Goal: Task Accomplishment & Management: Complete application form

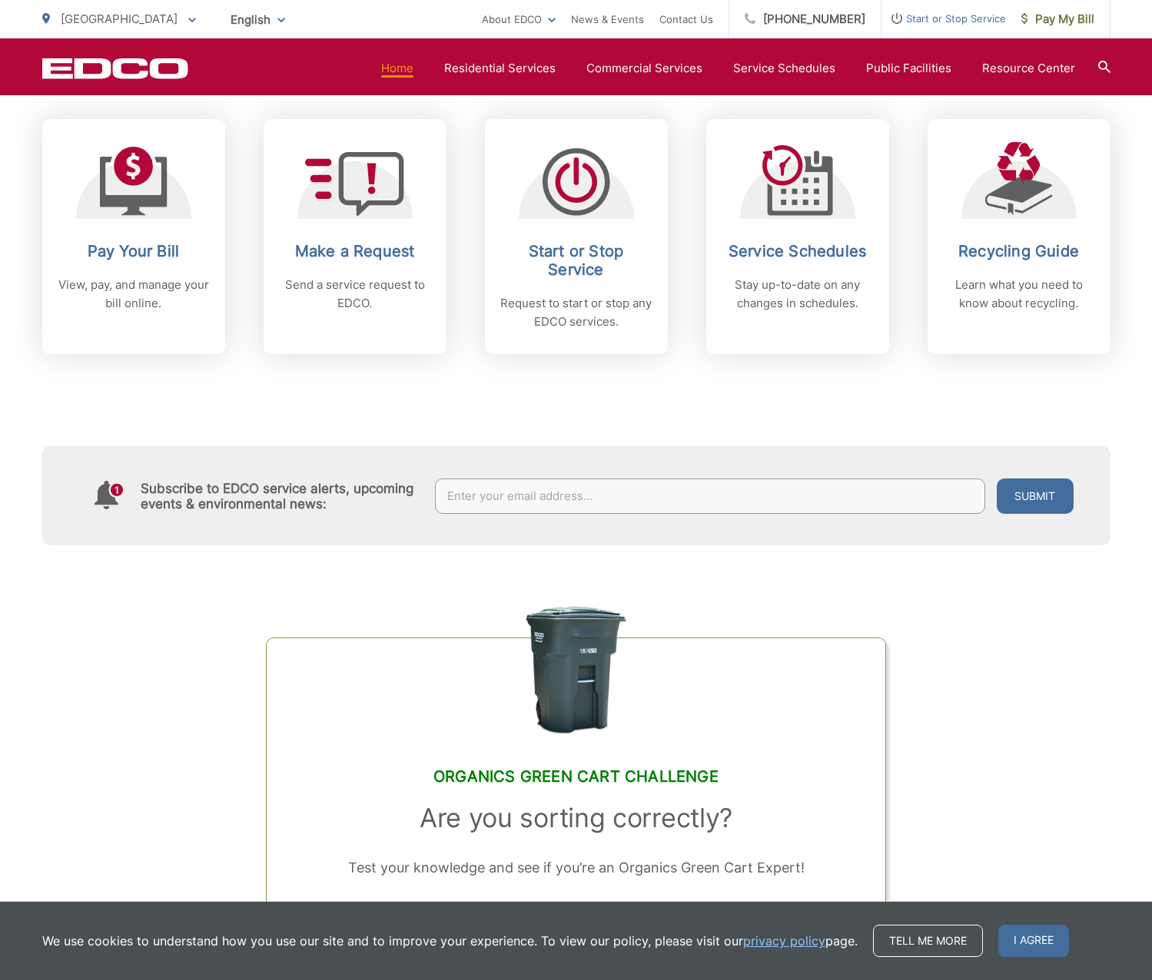
scroll to position [695, 0]
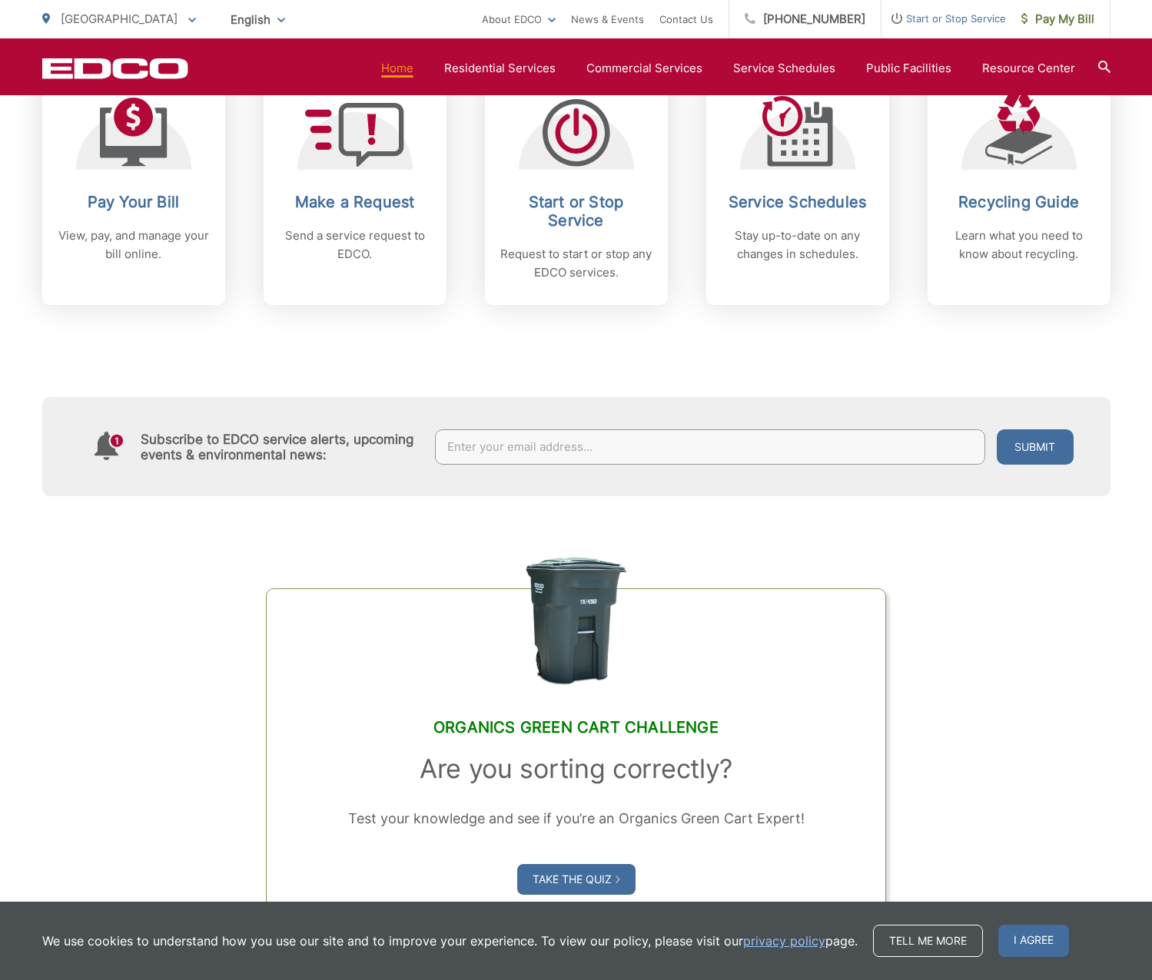
click at [684, 442] on div "Subscribe to EDCO service alerts, upcoming events & environmental news: Submit" at bounding box center [576, 446] width 1068 height 99
click at [685, 441] on input "text" at bounding box center [710, 446] width 550 height 35
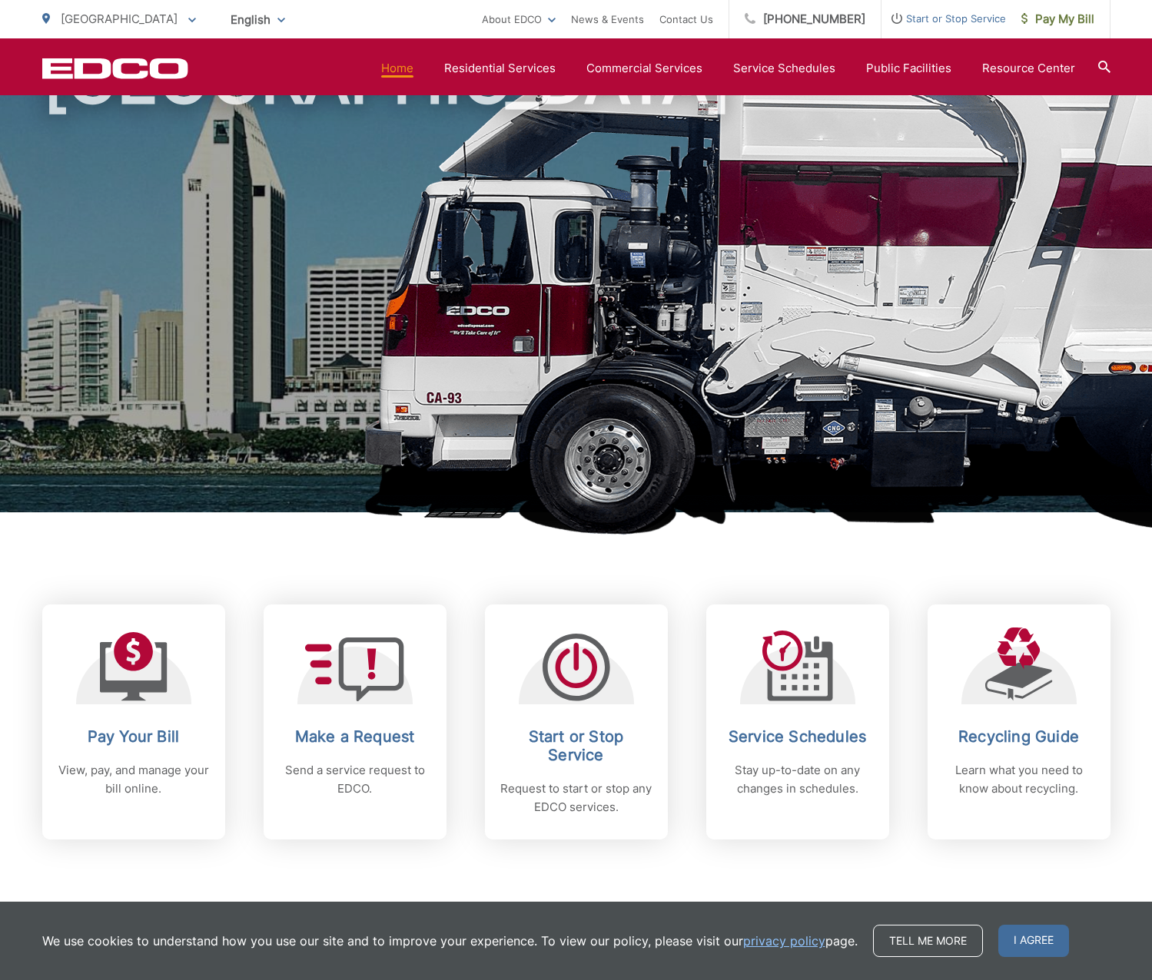
scroll to position [0, 0]
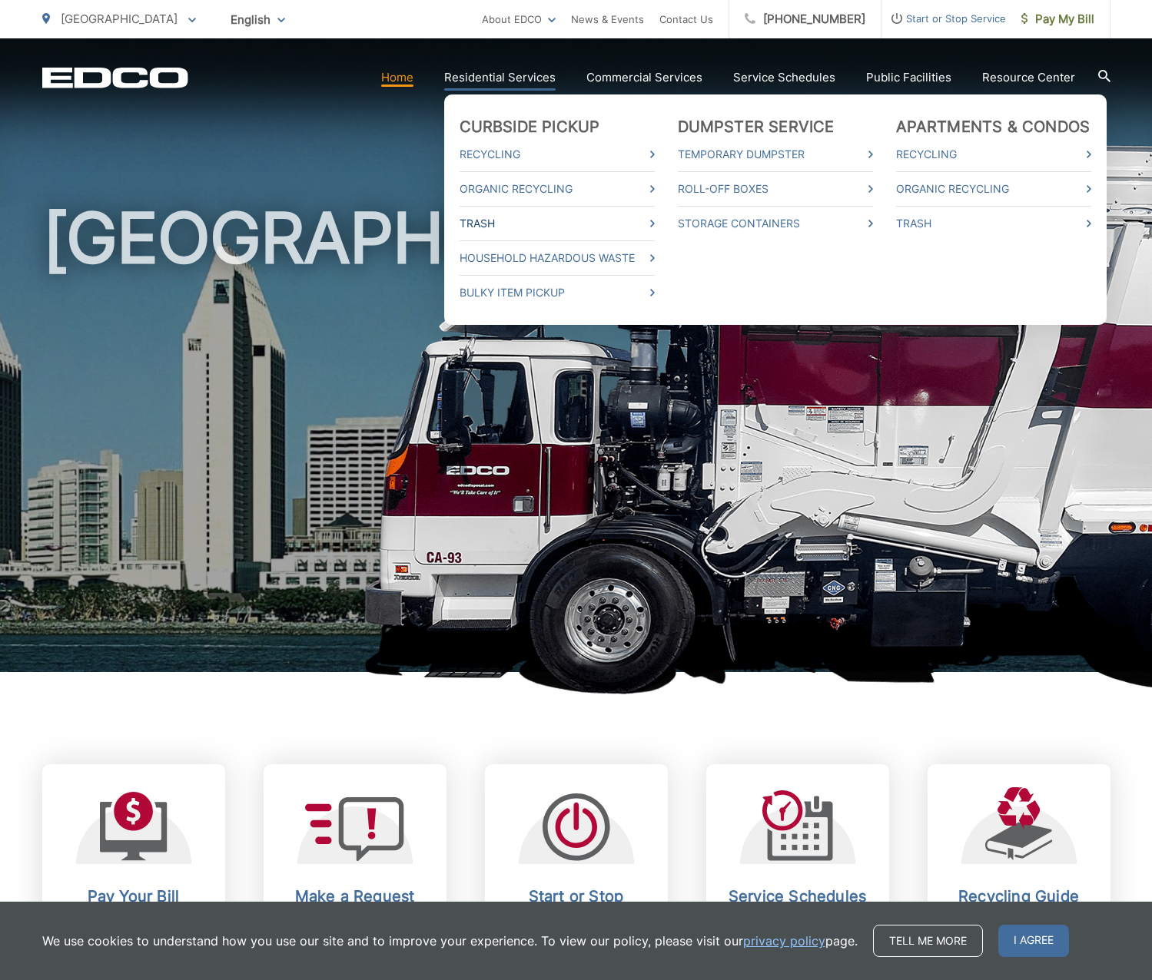
click at [543, 217] on link "Trash" at bounding box center [556, 223] width 195 height 18
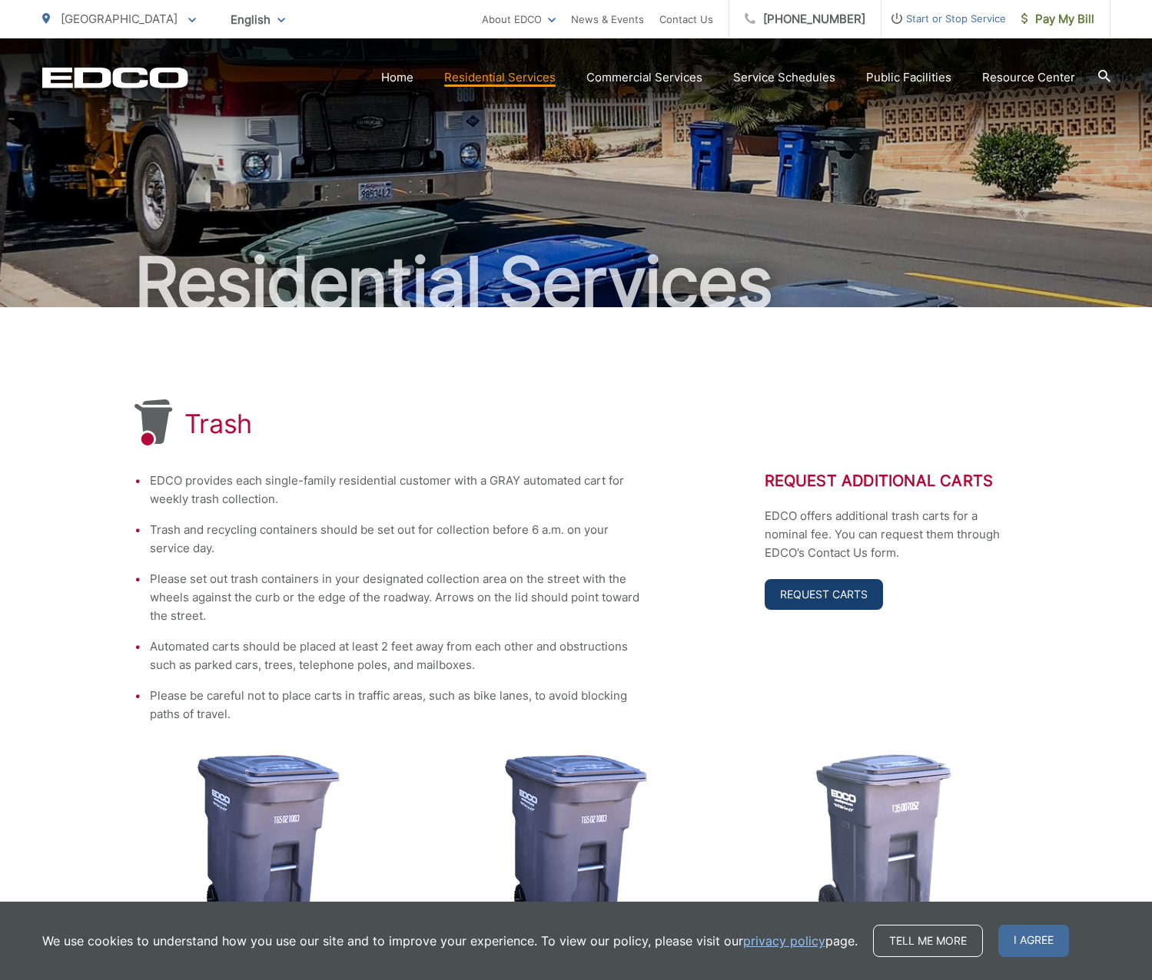
click at [833, 599] on link "Request Carts" at bounding box center [823, 594] width 118 height 31
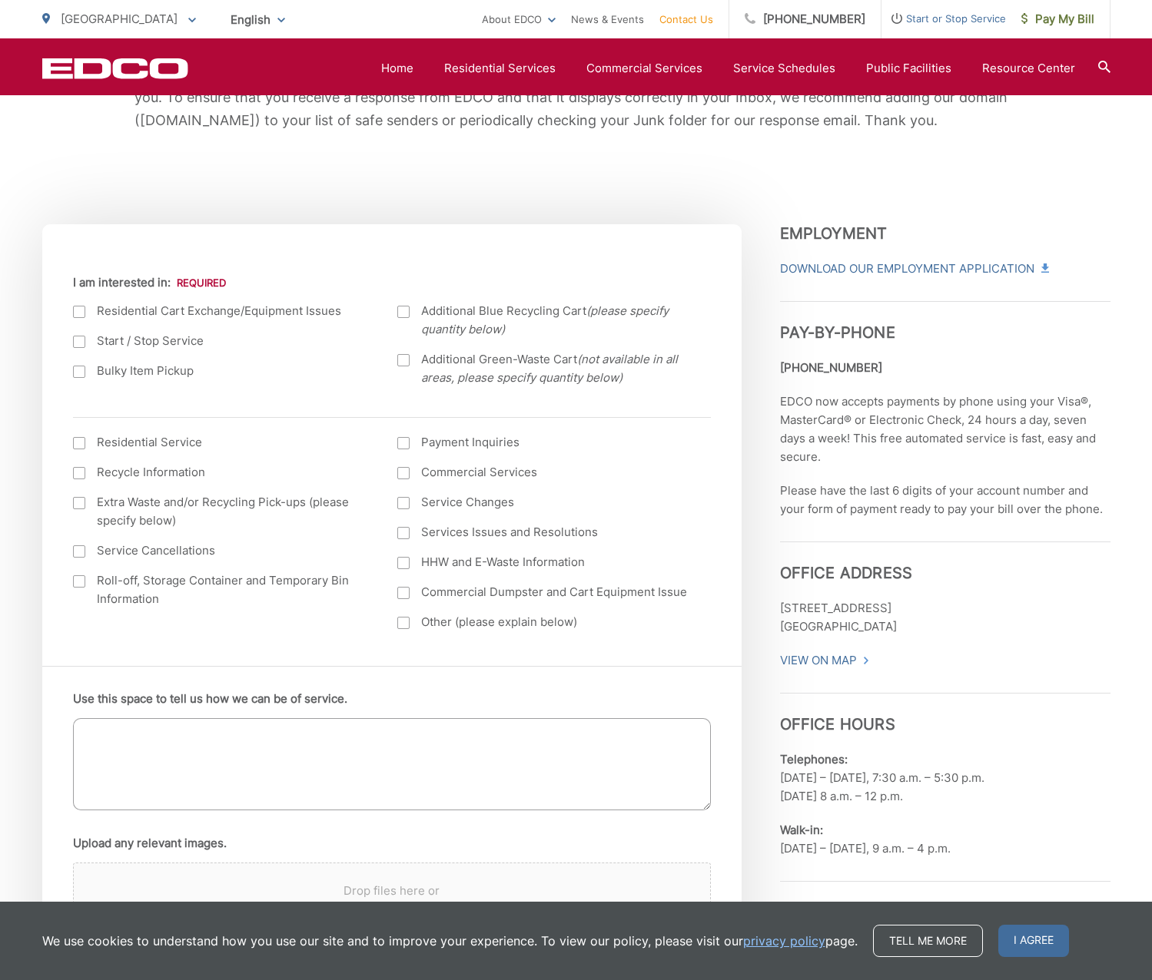
scroll to position [197, 0]
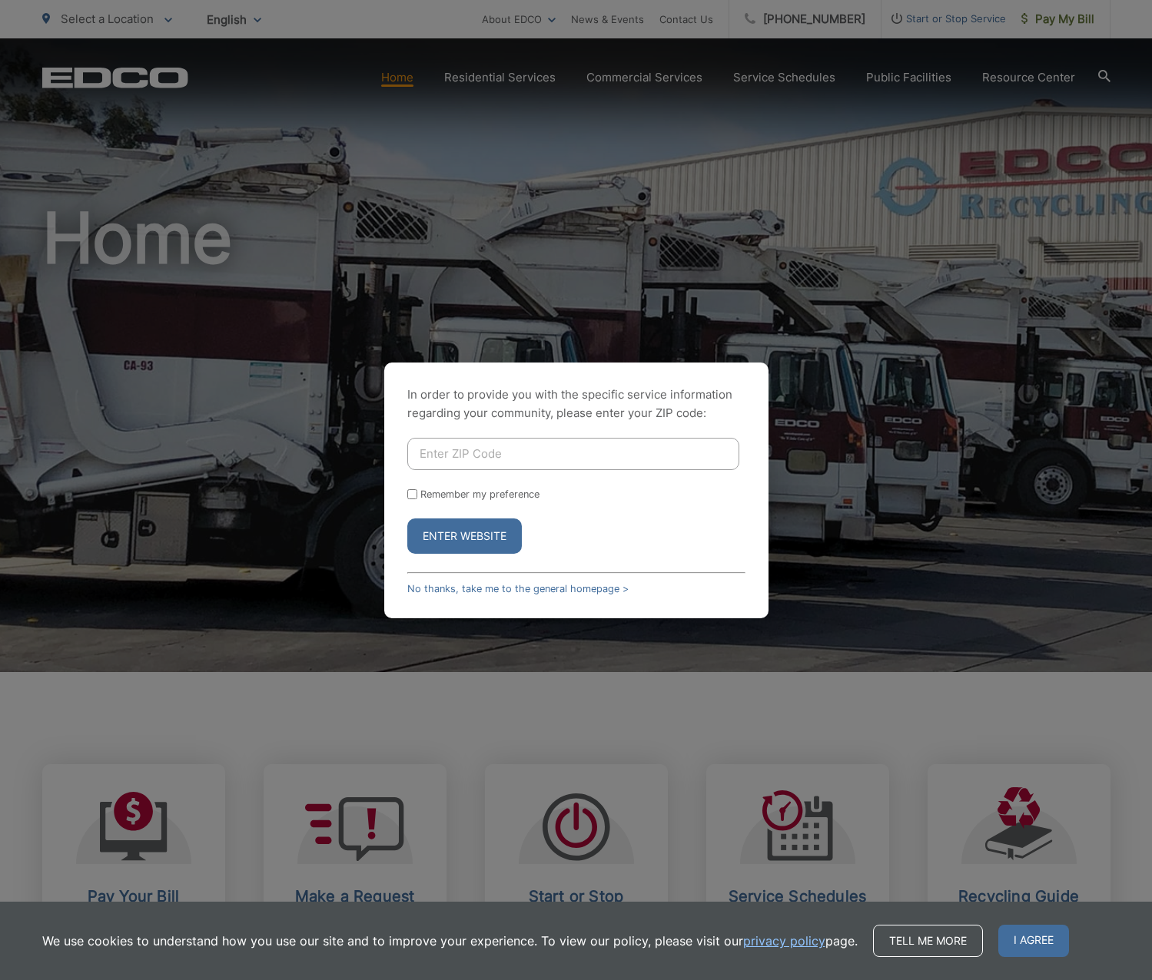
click at [492, 452] on input "Enter ZIP Code" at bounding box center [573, 454] width 332 height 32
type input "92028"
click at [407, 519] on button "Enter Website" at bounding box center [464, 536] width 114 height 35
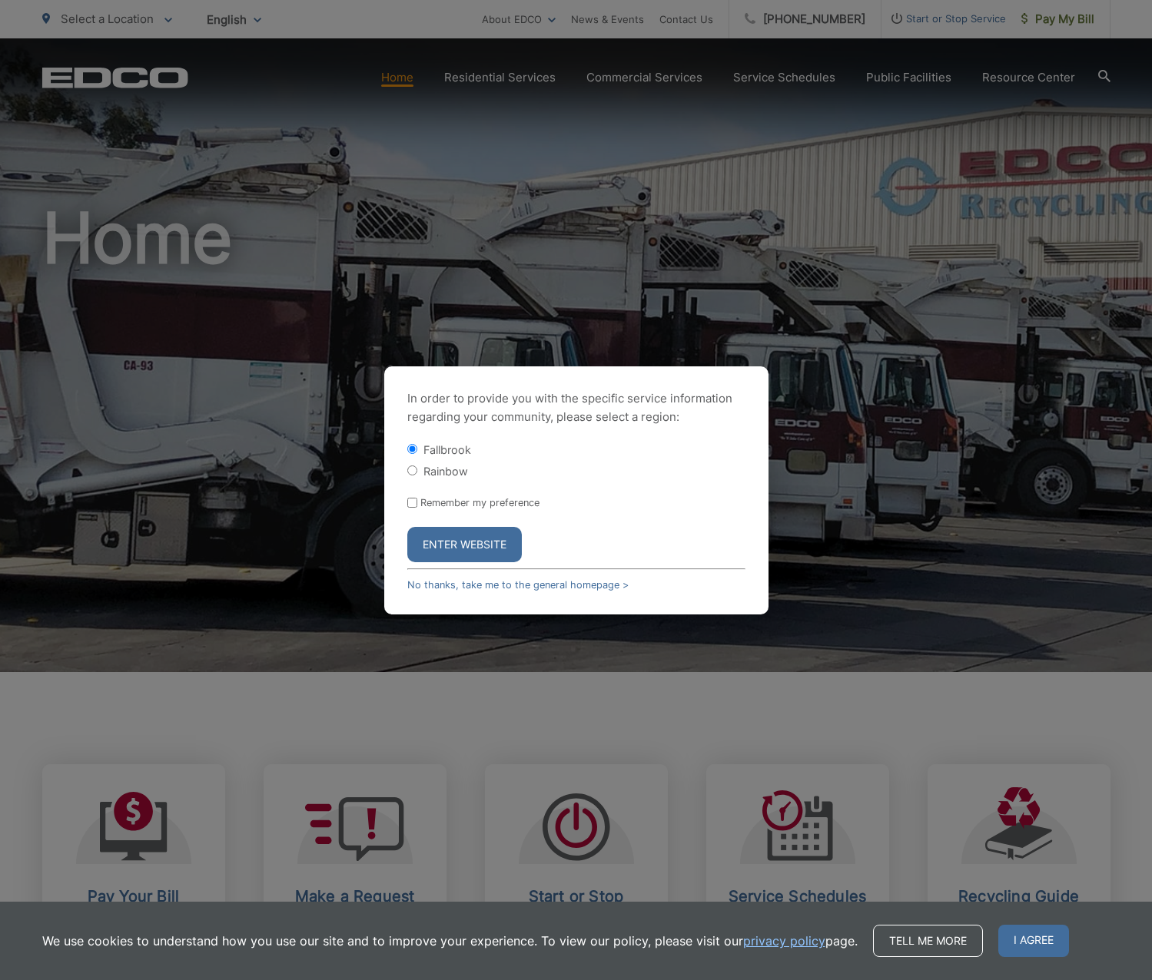
click at [492, 539] on button "Enter Website" at bounding box center [464, 544] width 114 height 35
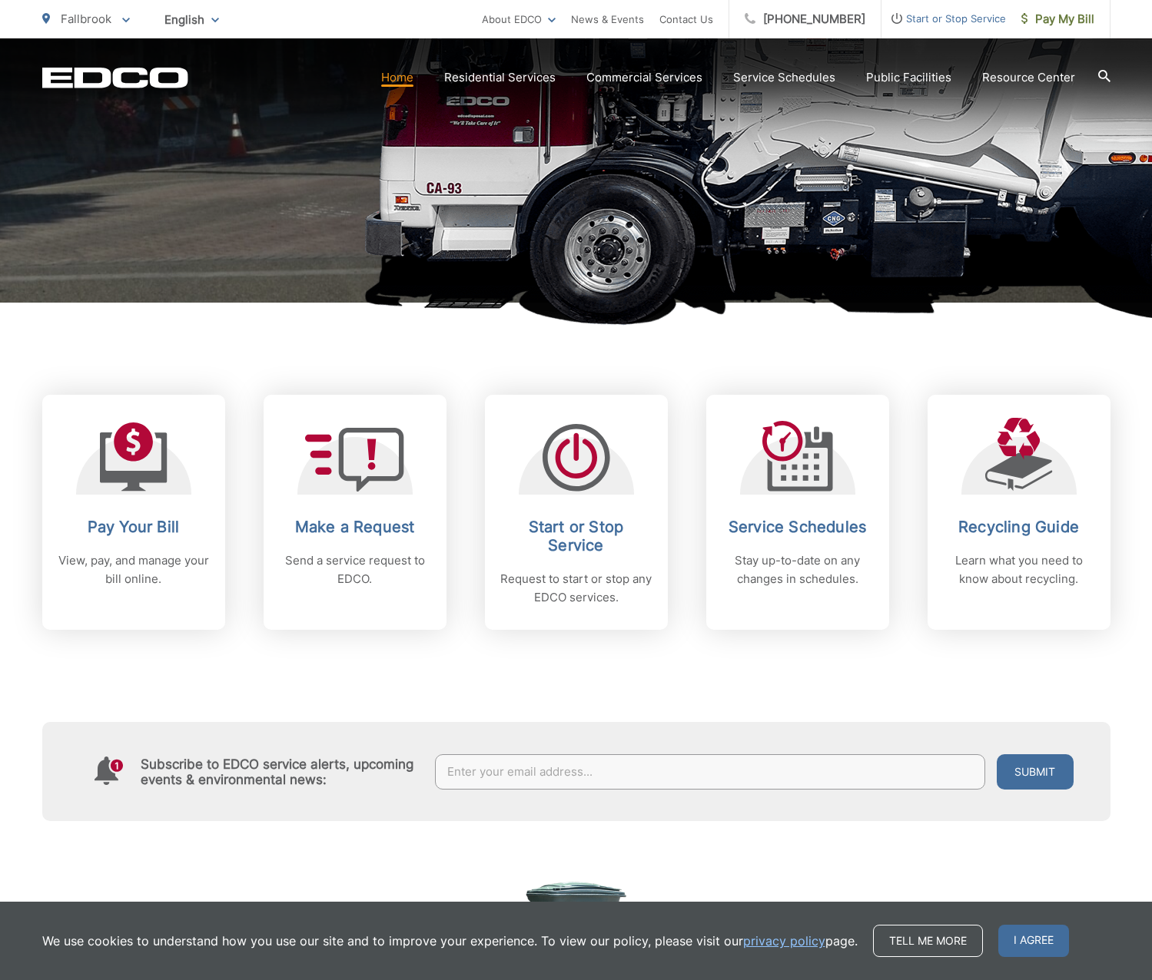
scroll to position [370, 0]
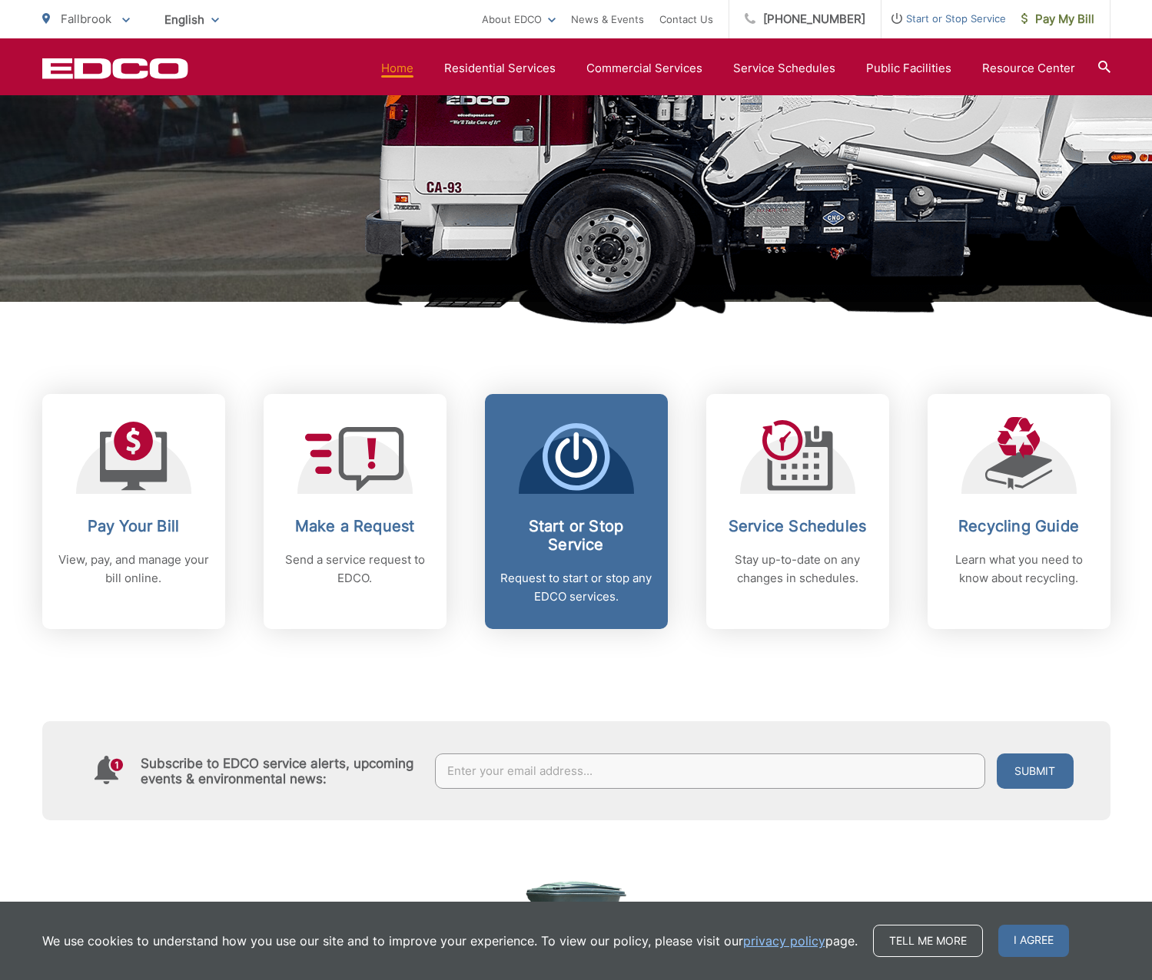
click at [543, 564] on div "Start or Stop Service Request to start or stop any EDCO services." at bounding box center [576, 561] width 152 height 89
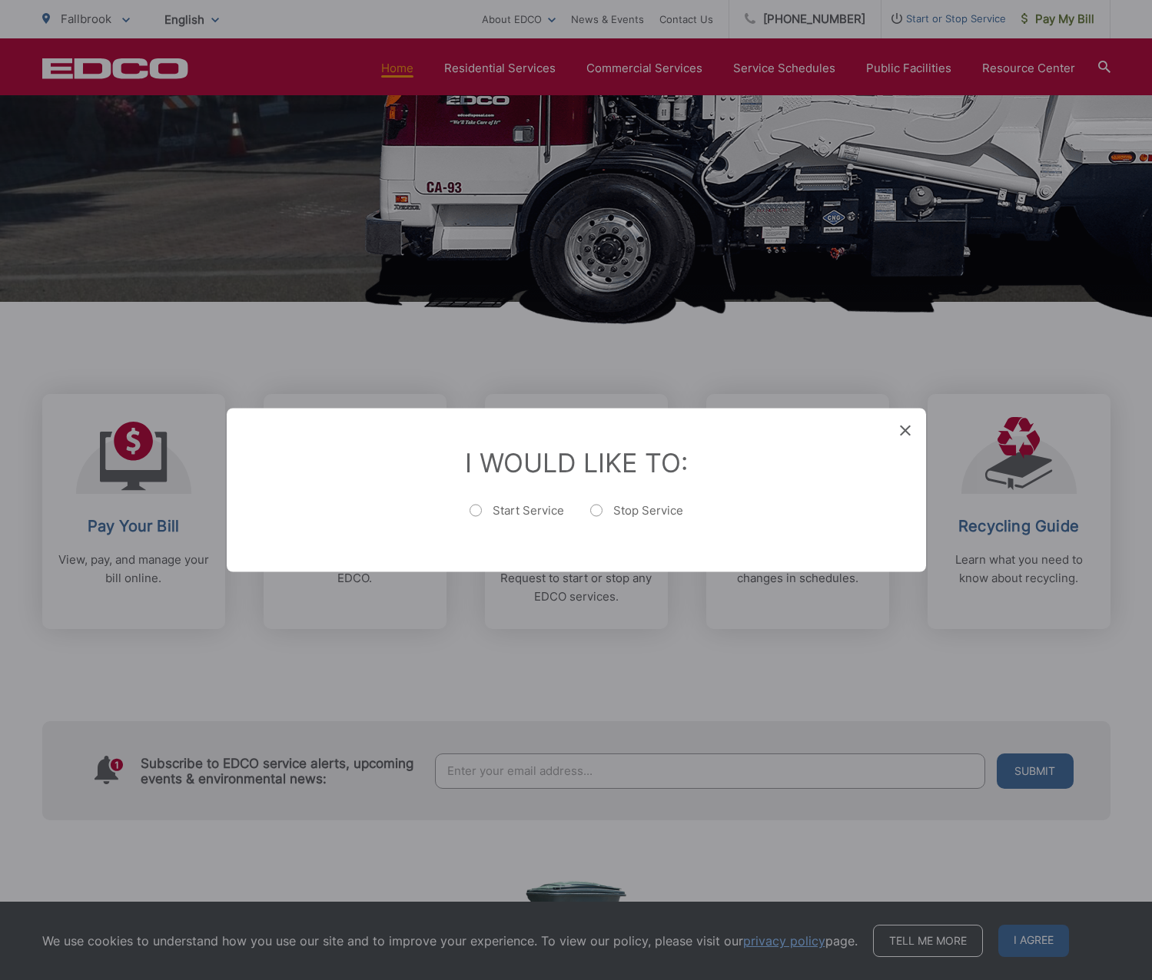
click at [479, 512] on label "Start Service" at bounding box center [516, 518] width 95 height 31
radio input "true"
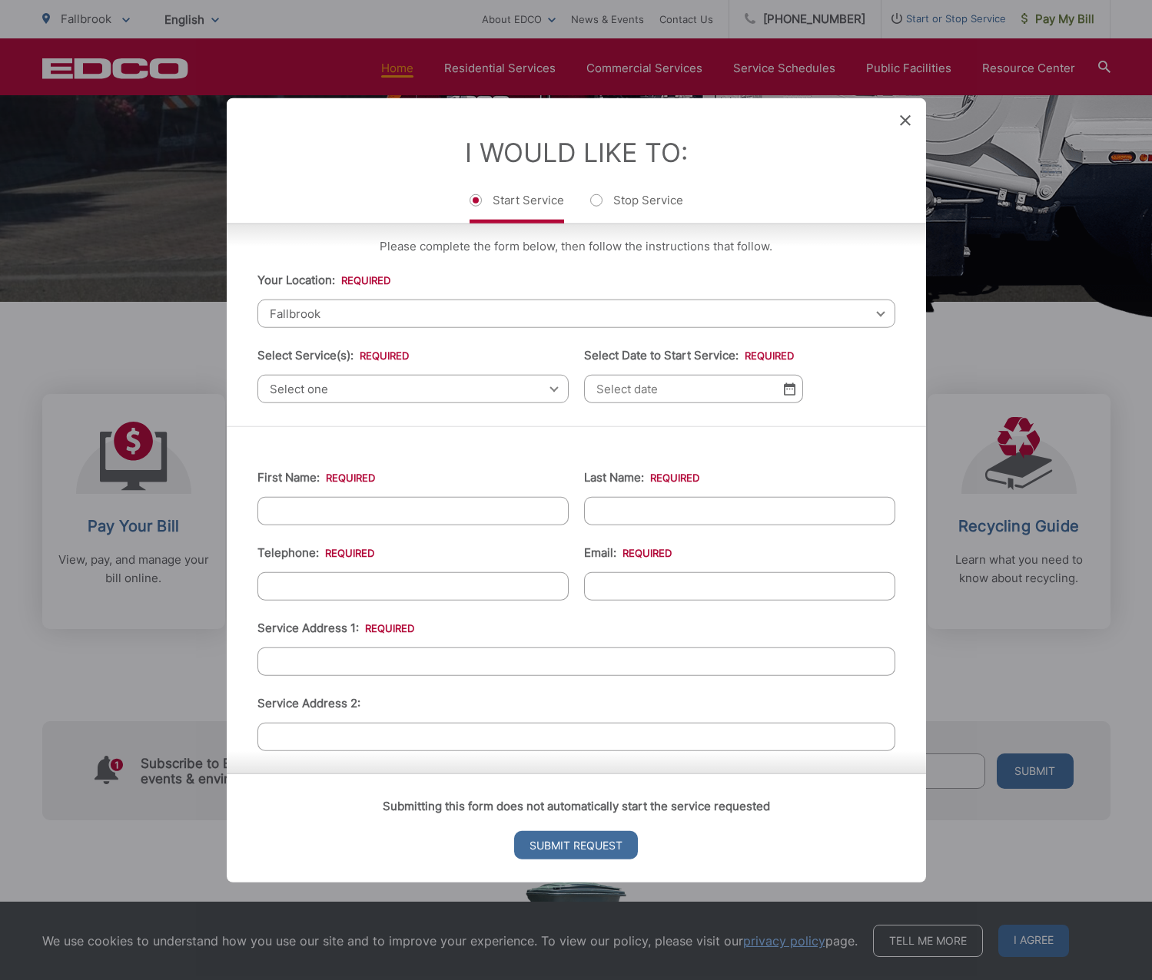
scroll to position [0, 0]
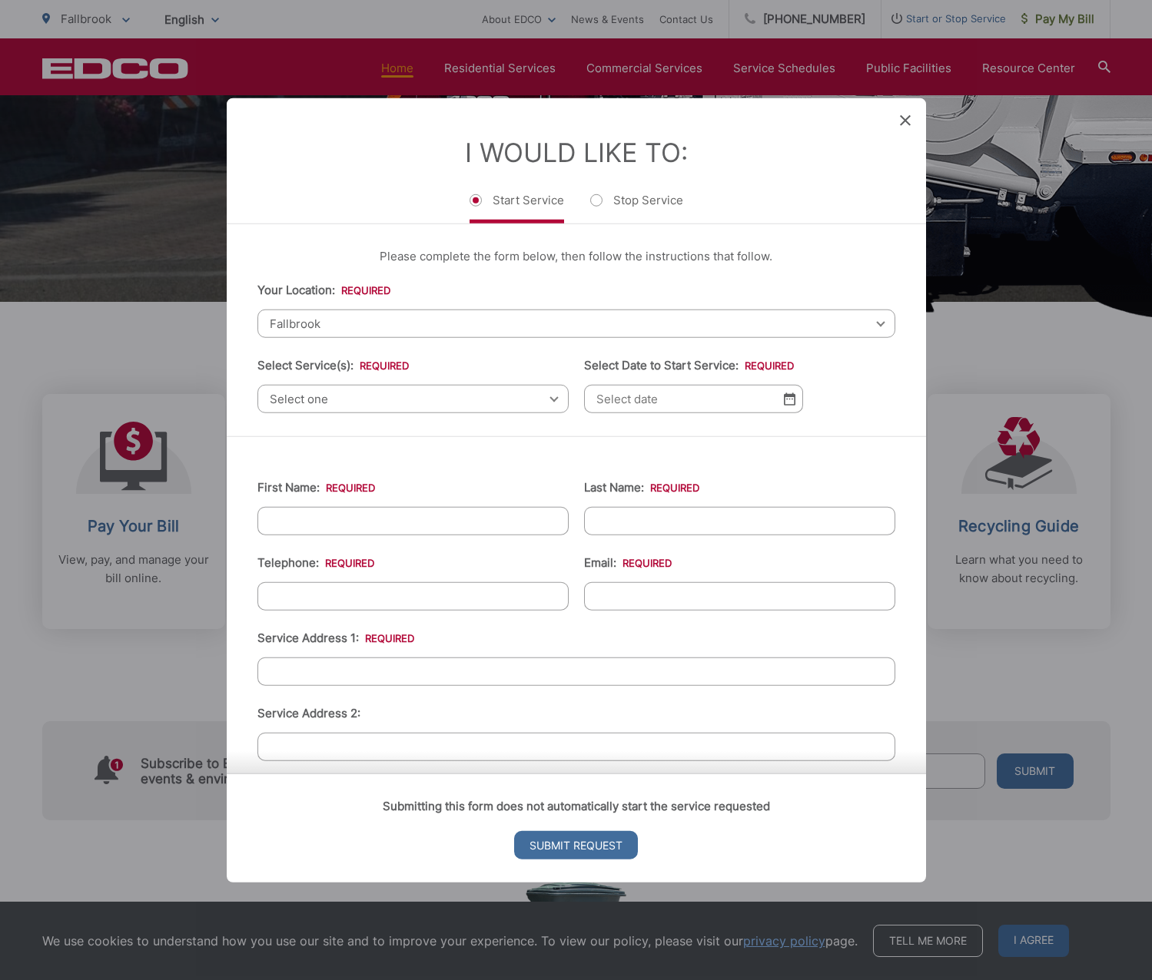
click at [352, 324] on span "Fallbrook" at bounding box center [576, 324] width 638 height 28
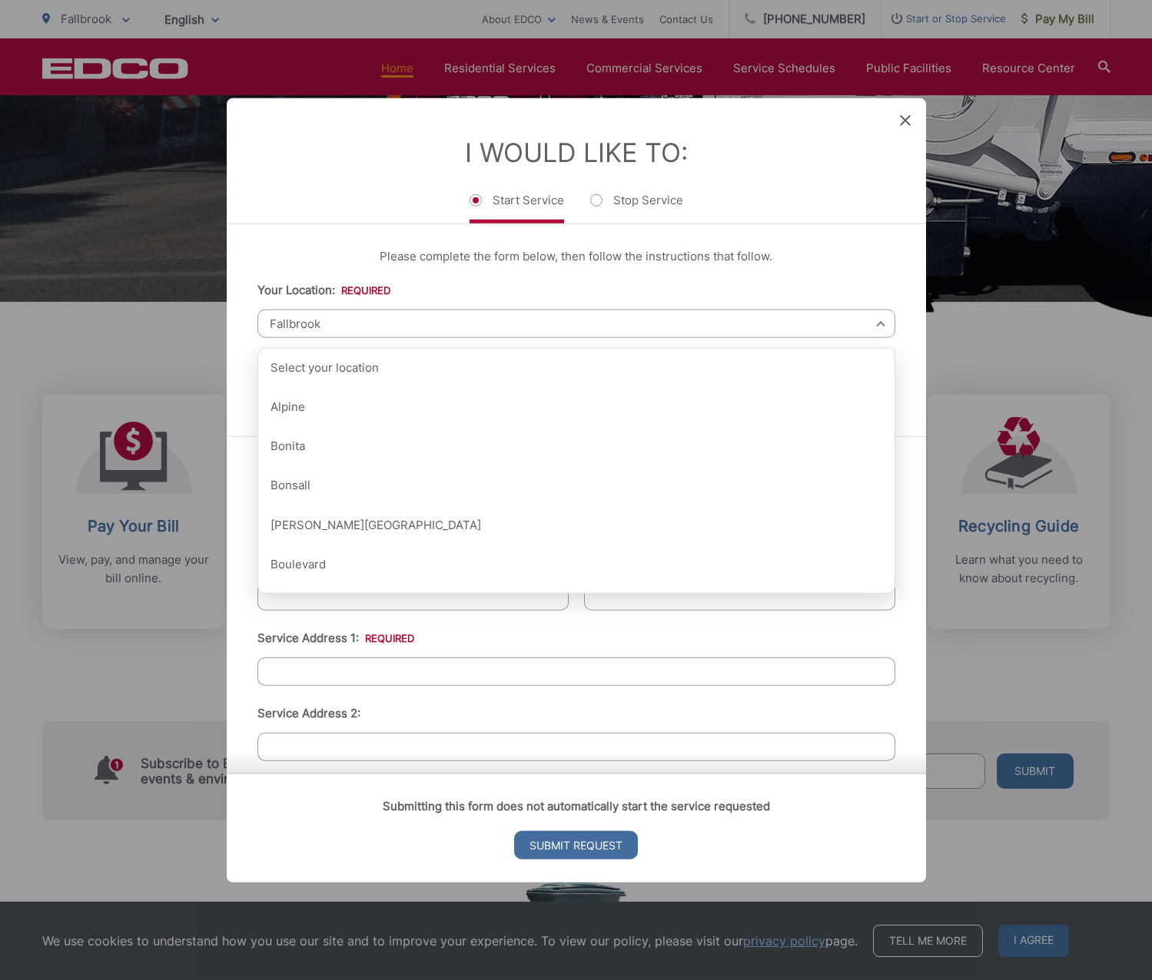
click at [352, 324] on span "Fallbrook" at bounding box center [576, 324] width 638 height 28
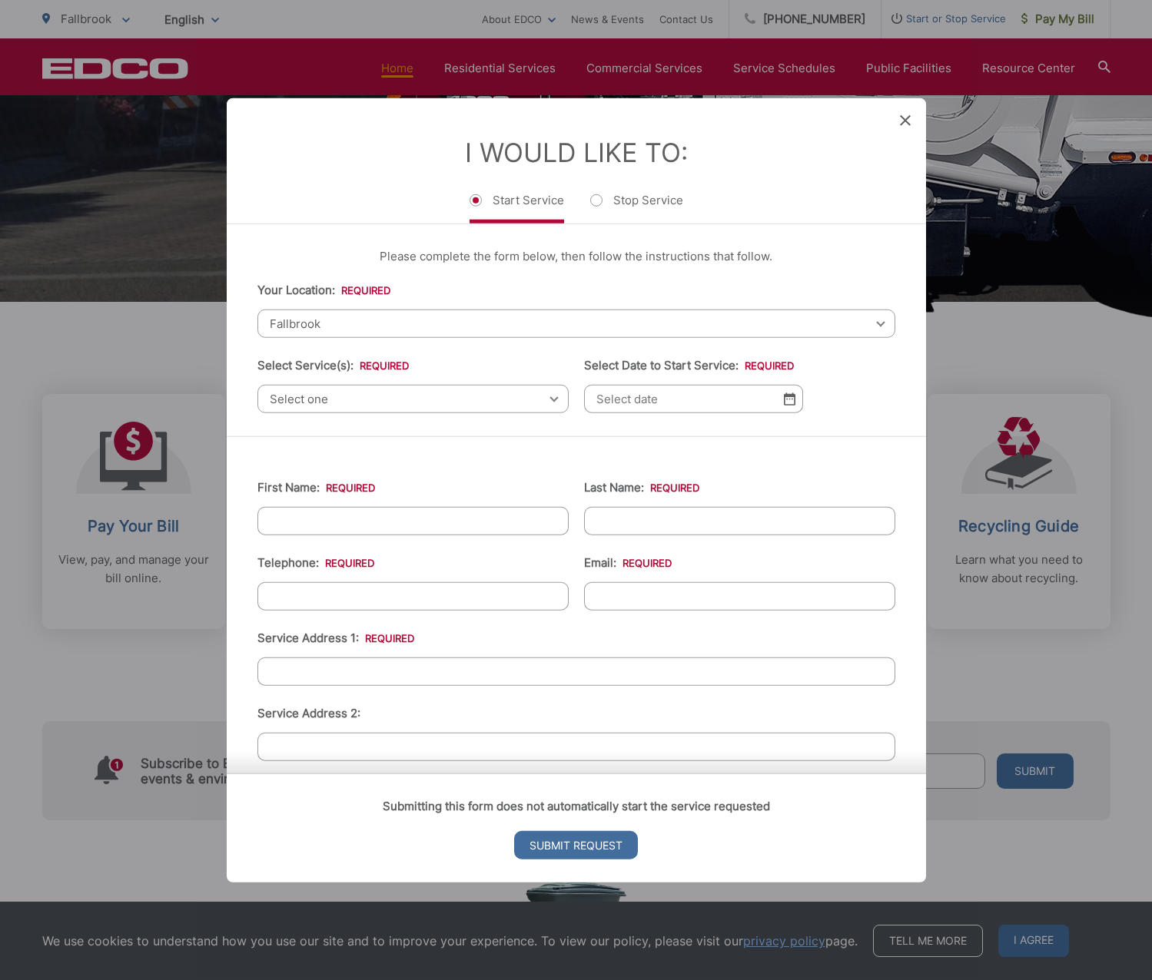
click at [331, 406] on span "Select one" at bounding box center [412, 399] width 311 height 28
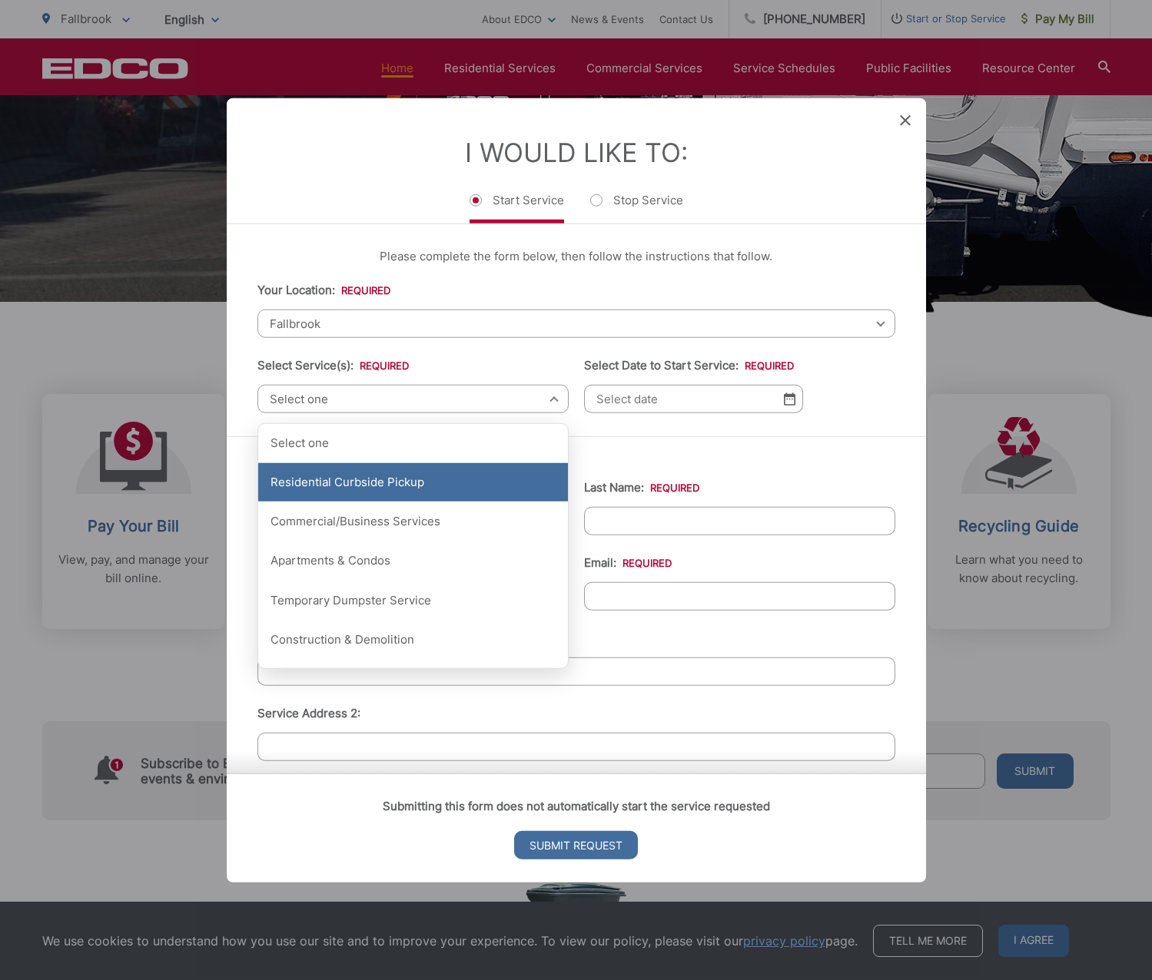
click at [330, 487] on div "Residential Curbside Pickup" at bounding box center [413, 482] width 310 height 38
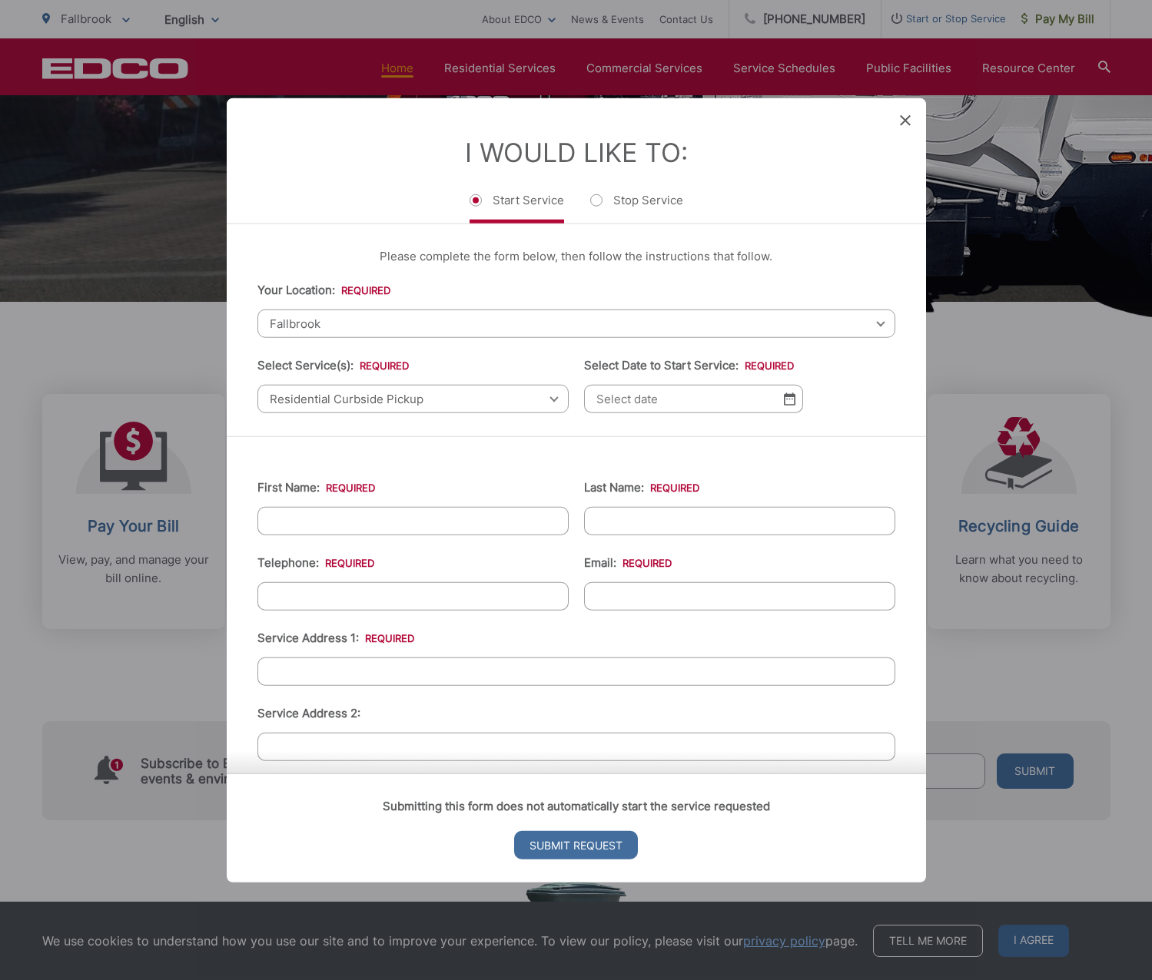
click at [675, 399] on input "Select Date to Start Service: *" at bounding box center [693, 399] width 219 height 28
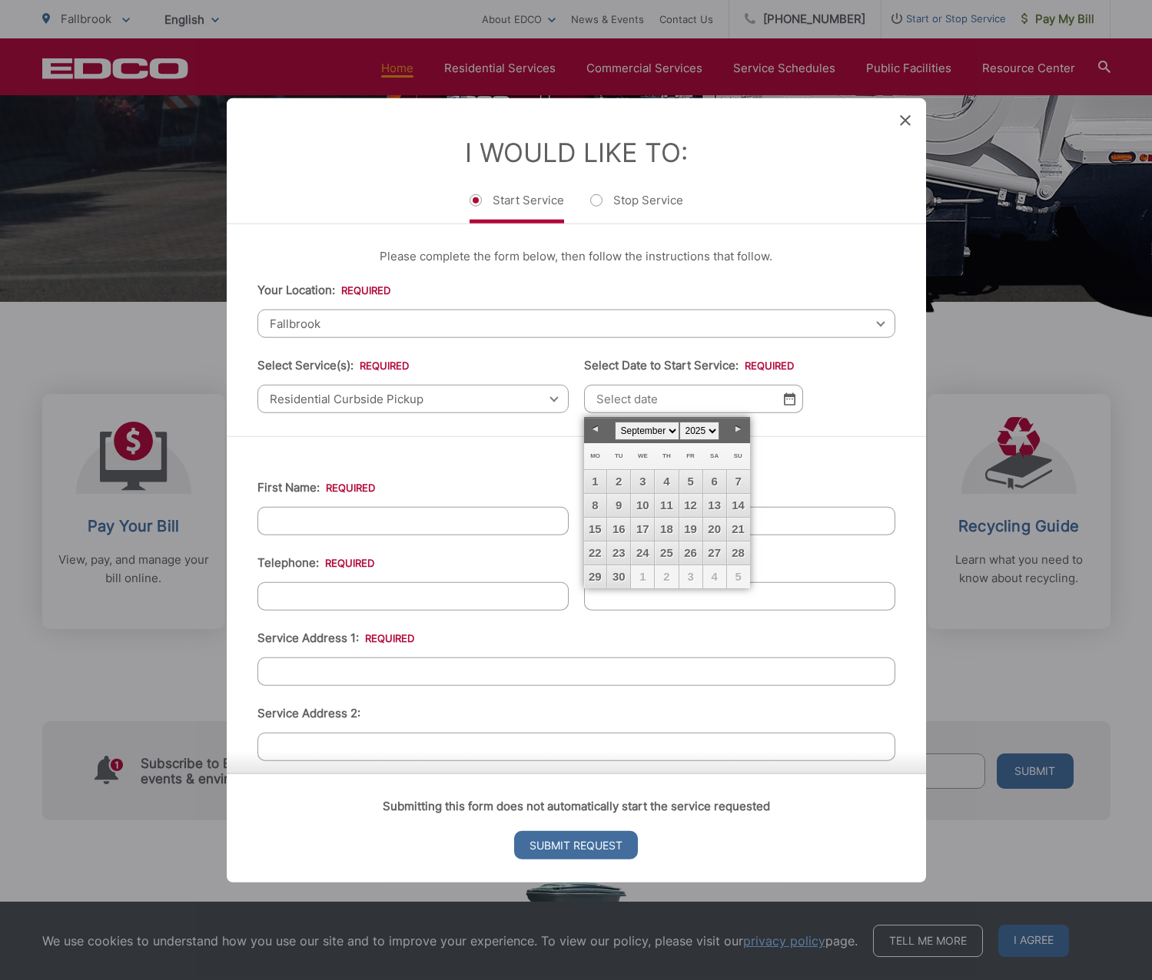
click at [671, 424] on select "January February March April May June July August September October November De…" at bounding box center [647, 431] width 65 height 18
click at [615, 422] on select "January February March April May June July August September October November De…" at bounding box center [647, 431] width 65 height 18
click at [716, 556] on link "27" at bounding box center [714, 553] width 23 height 23
type input "09/27/2025"
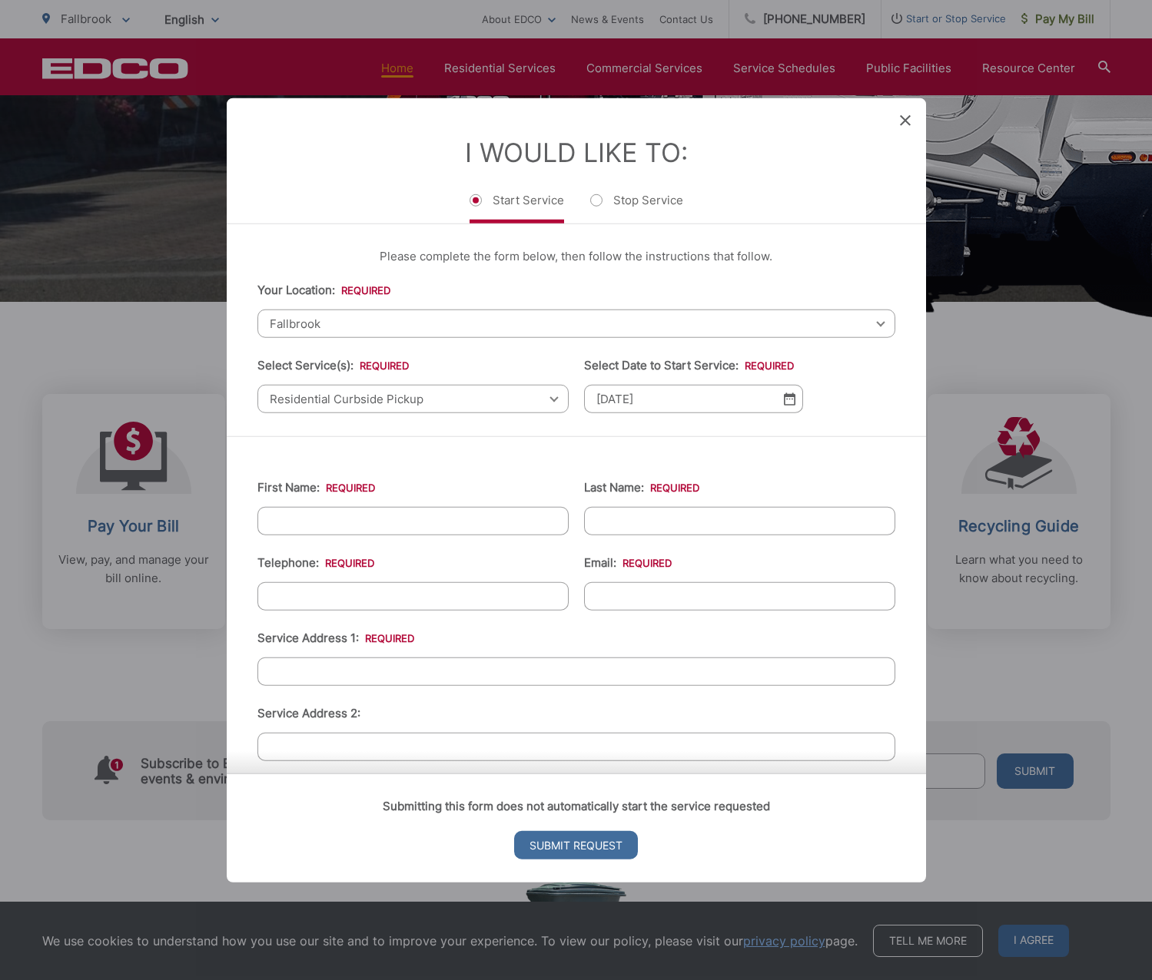
click at [439, 531] on input "First Name: *" at bounding box center [412, 521] width 311 height 28
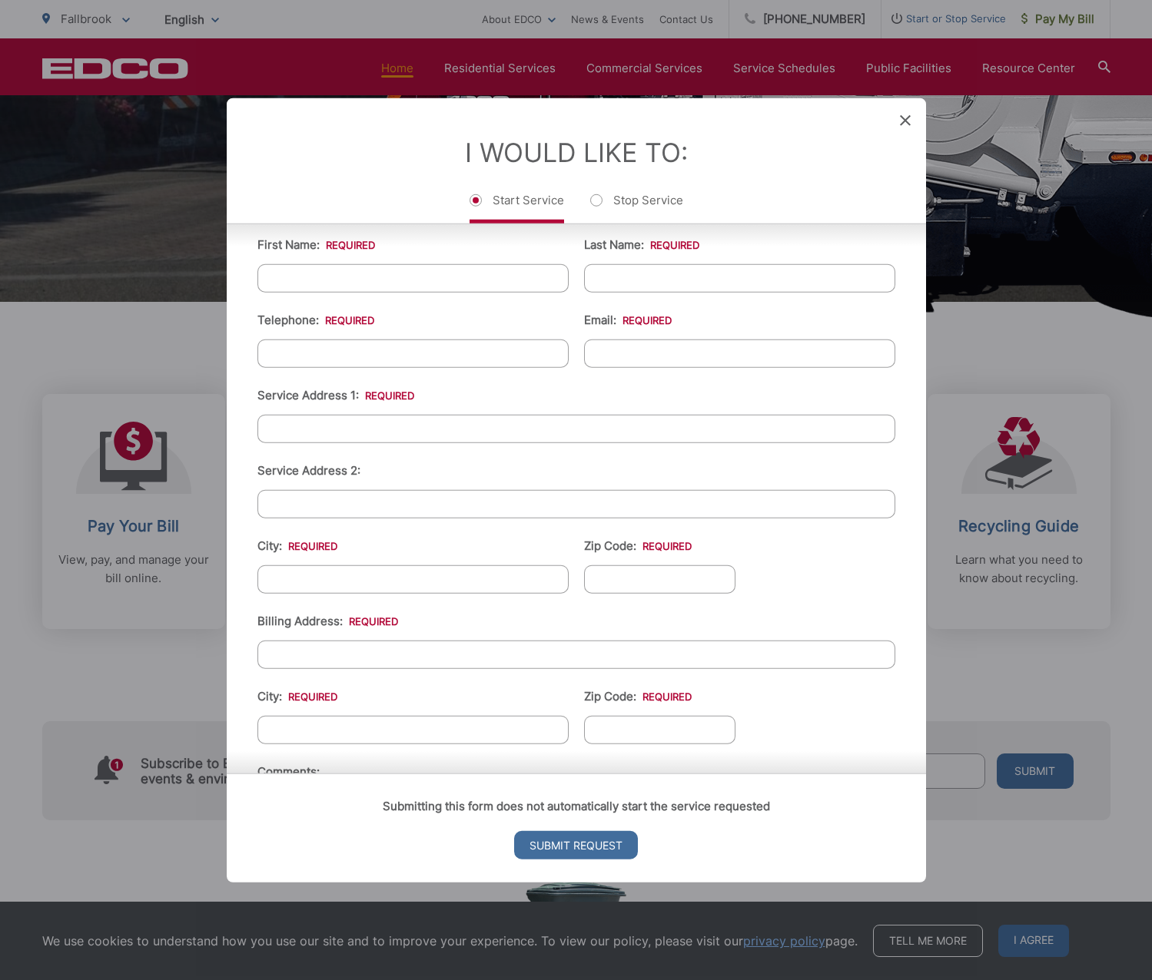
scroll to position [244, 0]
click at [365, 426] on input "Service Address 1: *" at bounding box center [576, 427] width 638 height 28
paste input "944 Woodcreek Rd"
type input "944 Woodcreek Rd"
click at [354, 583] on input "City: *" at bounding box center [412, 578] width 311 height 28
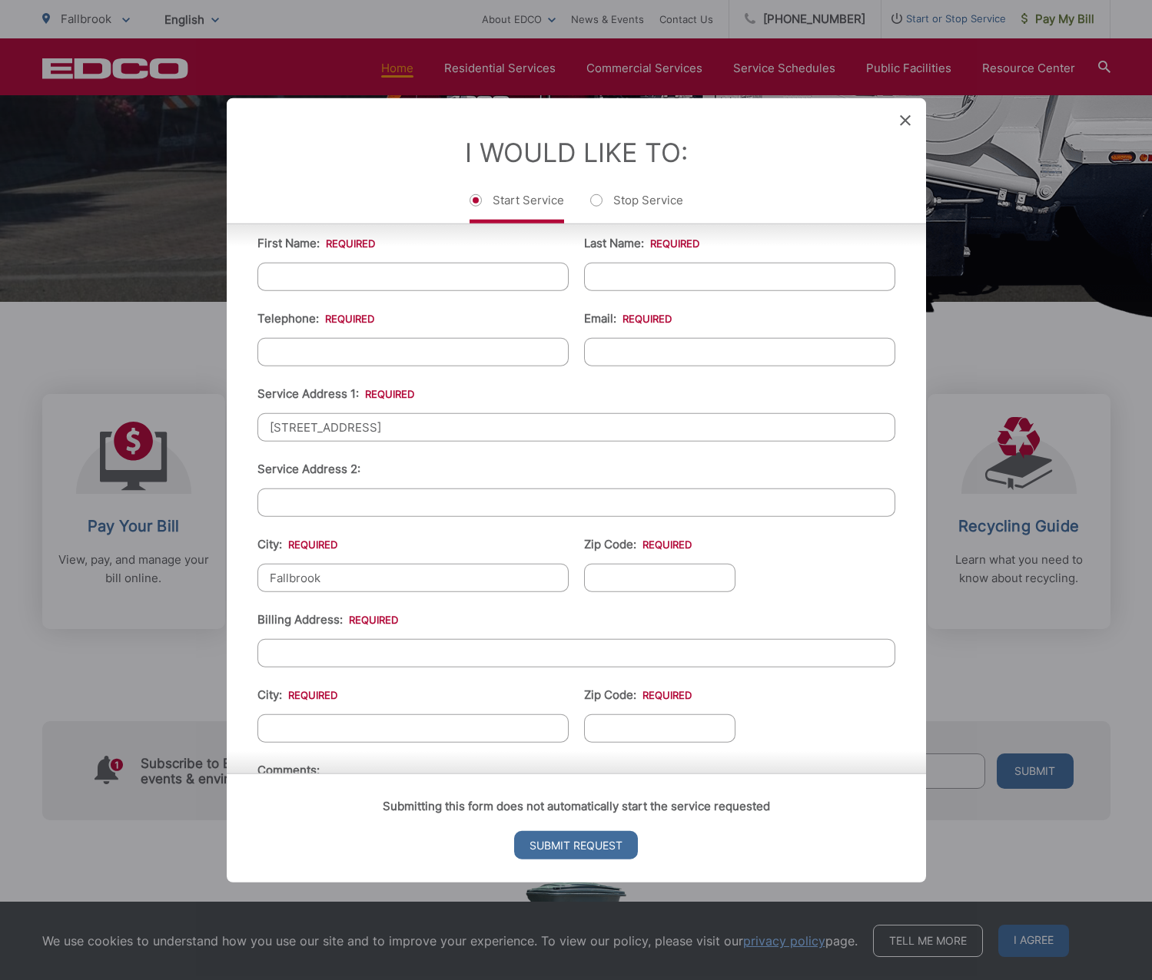
type input "Fallbrook"
click at [663, 585] on input "Zip Code: *" at bounding box center [660, 578] width 152 height 28
type input "92028"
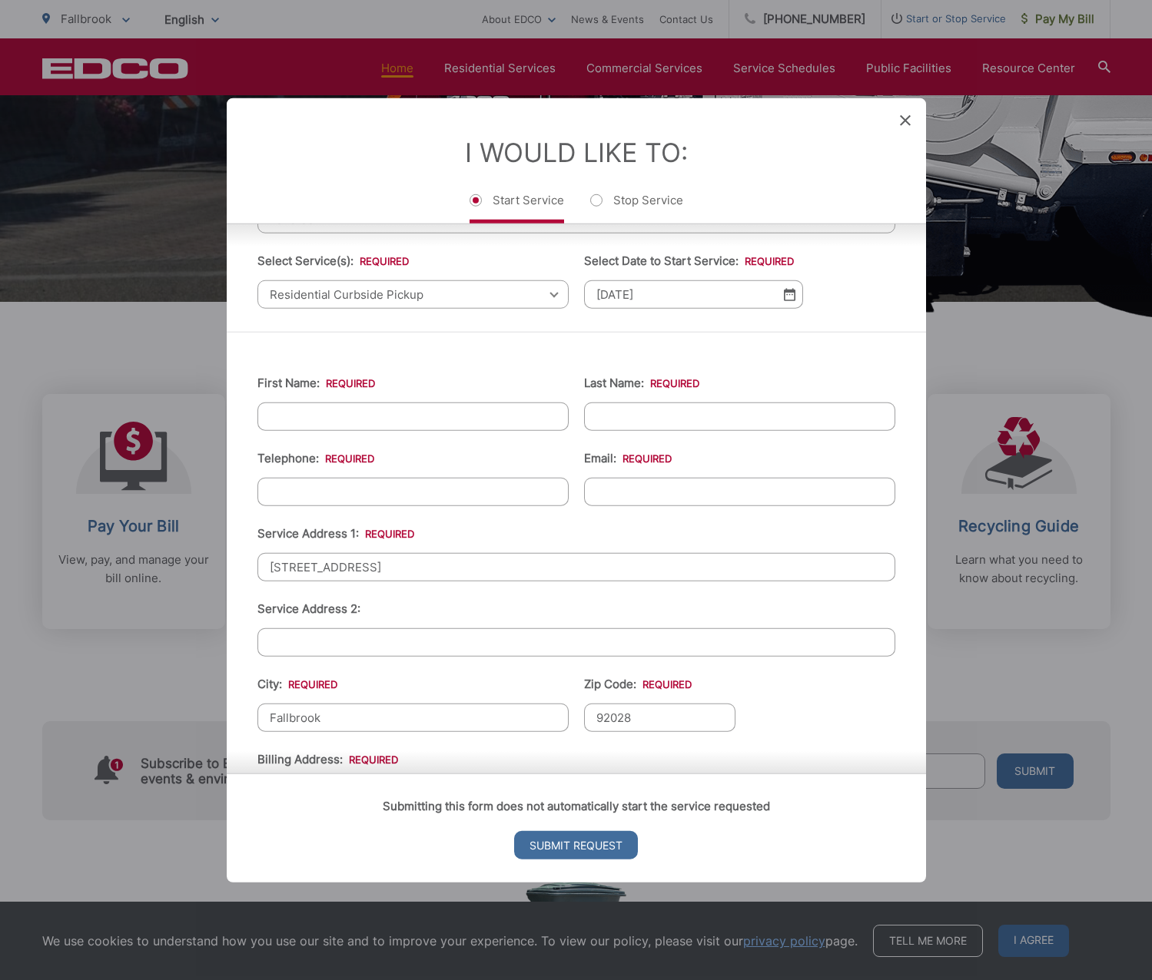
scroll to position [81, 0]
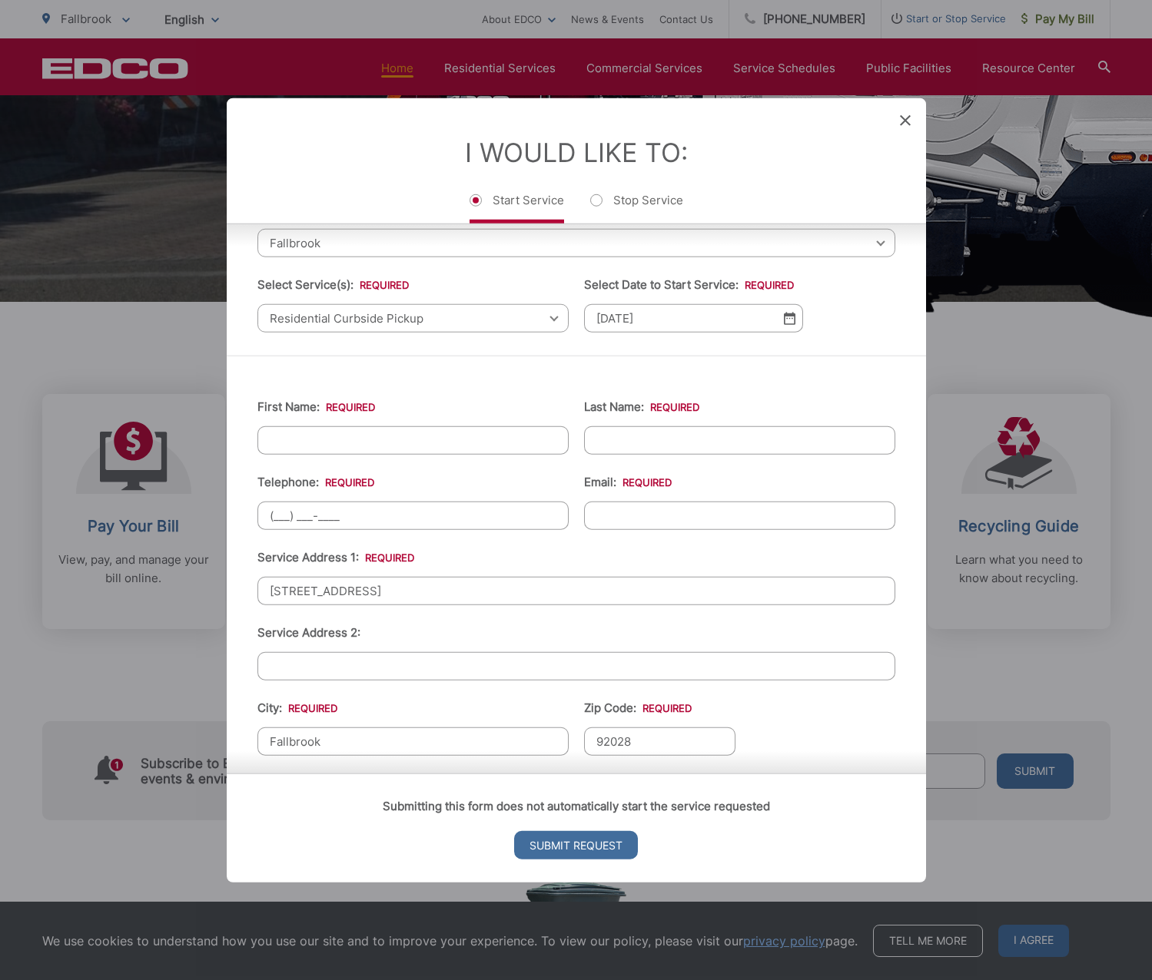
click at [416, 507] on input "(___) ___-____" at bounding box center [412, 516] width 311 height 28
paste input "760) 421-4141"
type input "[PHONE_NUMBER]"
click at [721, 519] on input "Email: *" at bounding box center [739, 516] width 311 height 28
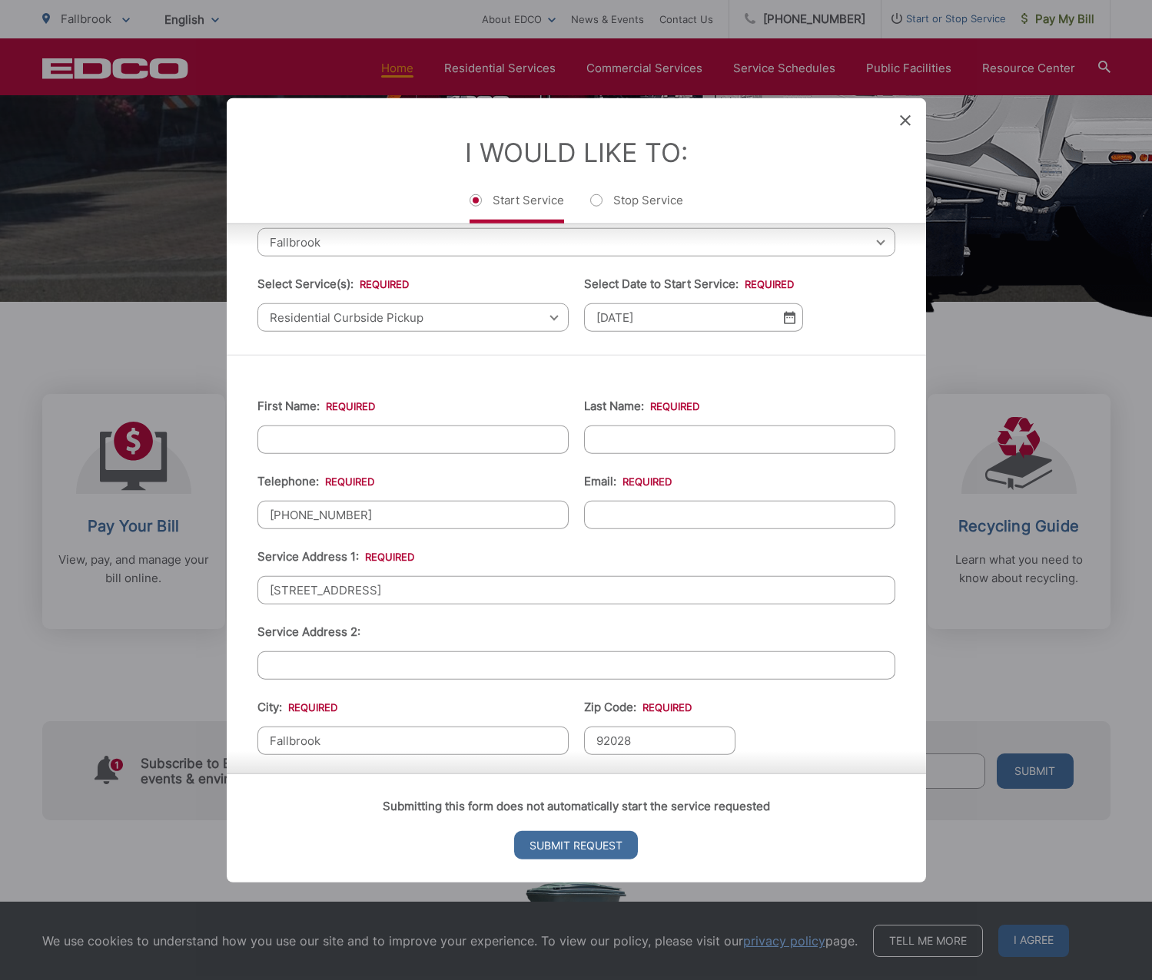
paste input "riley.baird@yahoo.com"
type input "riley.baird@yahoo.com"
drag, startPoint x: 352, startPoint y: 449, endPoint x: 363, endPoint y: 444, distance: 12.0
click at [352, 449] on input "First Name: *" at bounding box center [412, 440] width 311 height 28
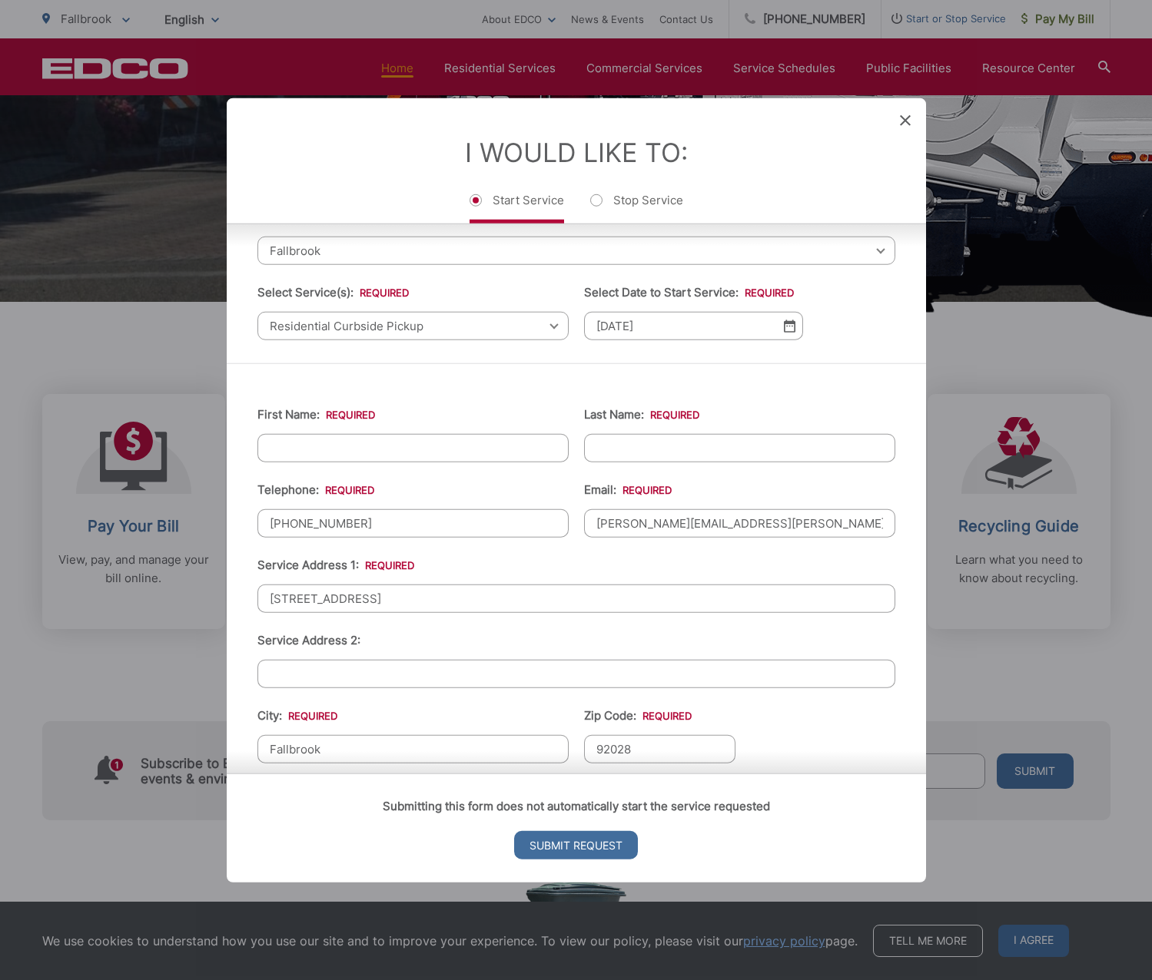
paste input "Riley J. Baird"
drag, startPoint x: 297, startPoint y: 451, endPoint x: 427, endPoint y: 451, distance: 130.6
click at [430, 451] on input "Riley J. Baird" at bounding box center [412, 447] width 311 height 28
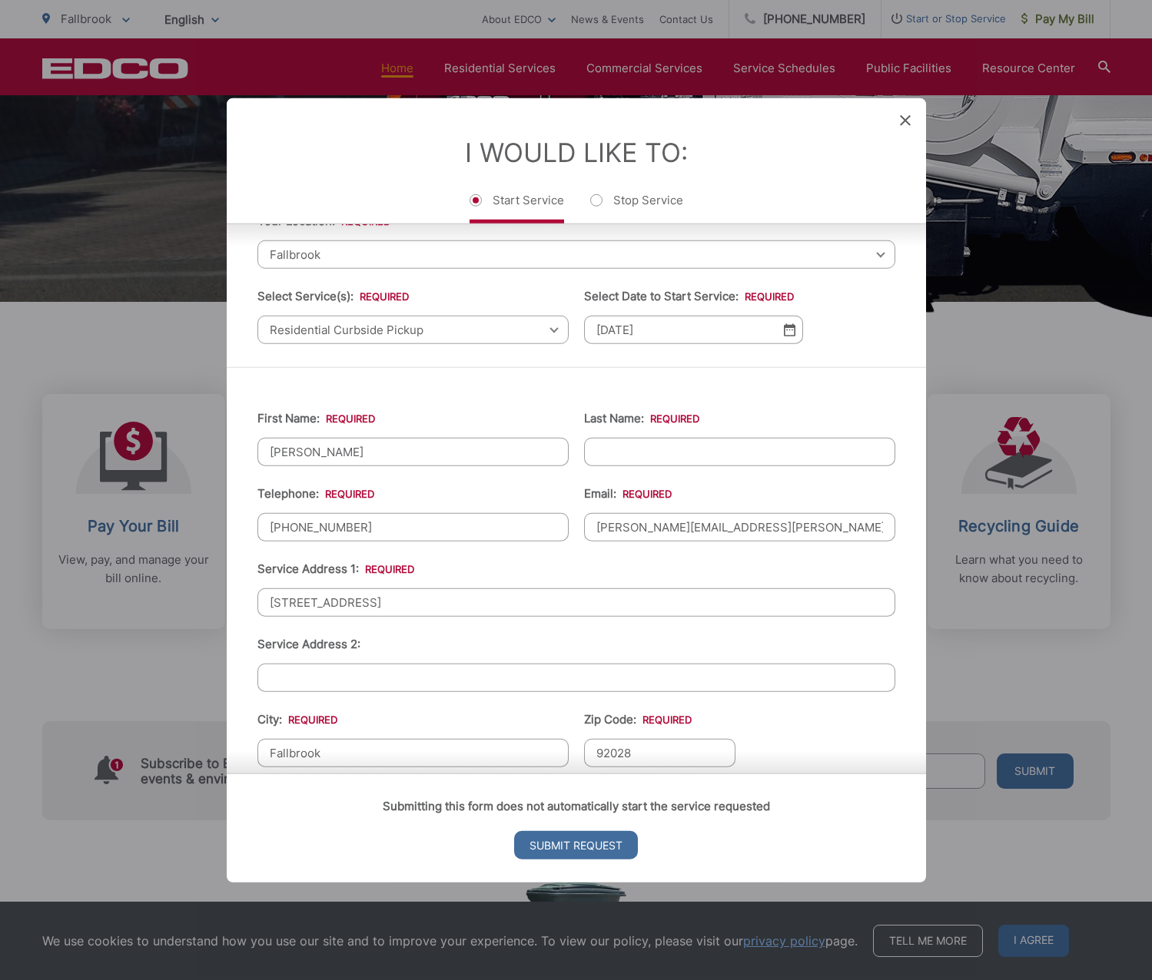
drag, startPoint x: 301, startPoint y: 451, endPoint x: 421, endPoint y: 453, distance: 119.9
click at [419, 453] on input "Riley J. Baird" at bounding box center [412, 452] width 311 height 28
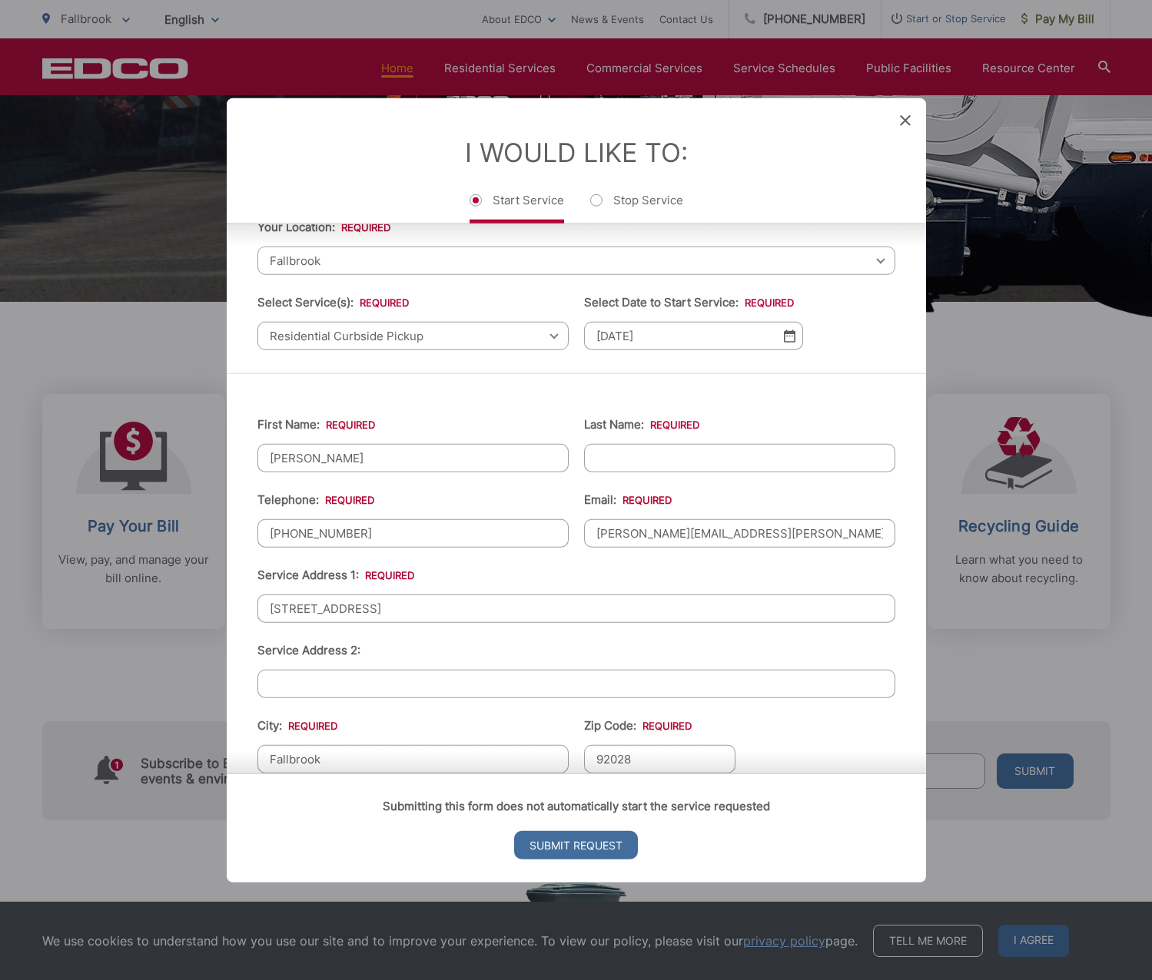
type input "Riley"
click at [682, 456] on input "Last Name: *" at bounding box center [739, 458] width 311 height 28
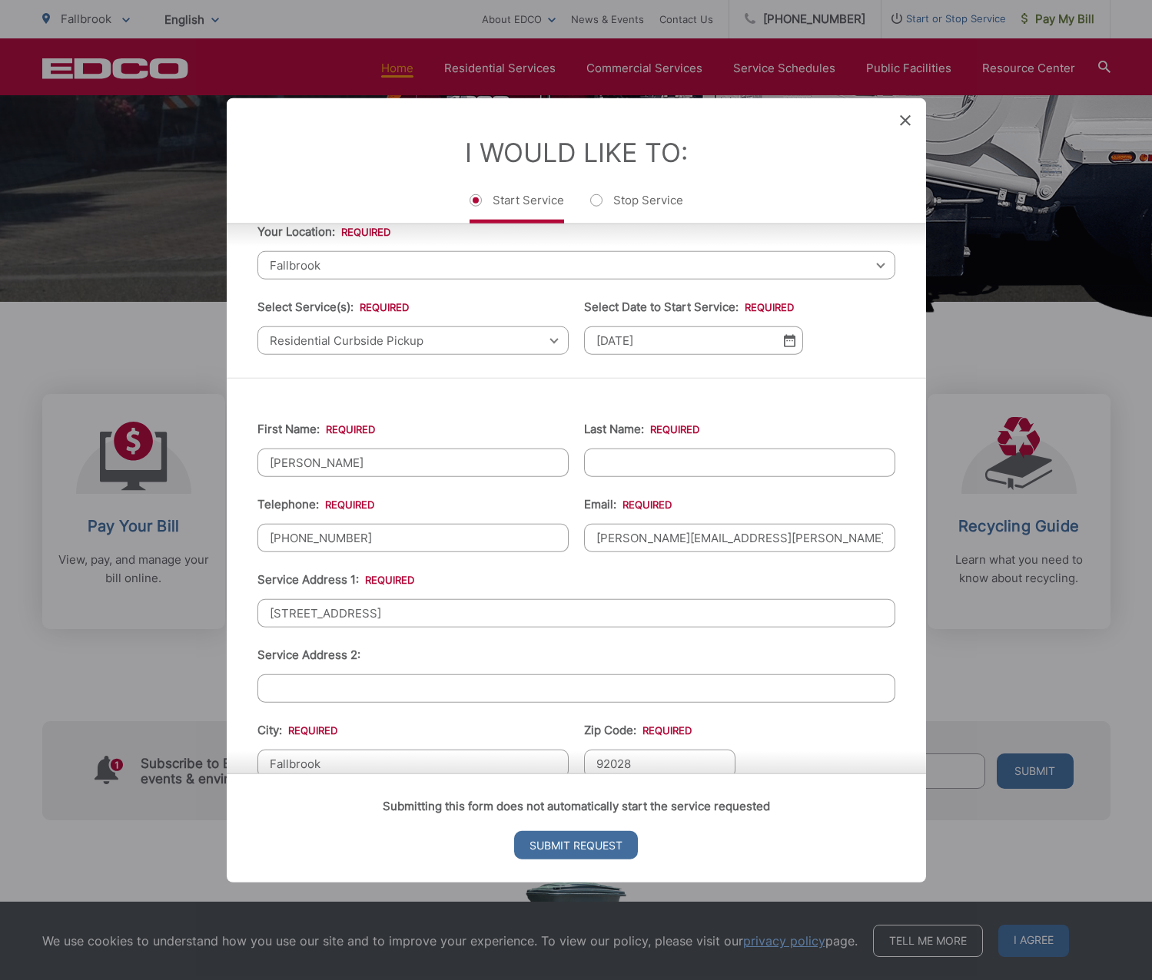
paste input "J. Baird"
drag, startPoint x: 607, startPoint y: 462, endPoint x: 613, endPoint y: 449, distance: 13.7
click at [513, 460] on ul "First Name: * Riley Last Name: * J. Baird Telephone: * (760) 421-4141 Email: * …" at bounding box center [576, 736] width 638 height 672
click at [605, 459] on input "J. Baird" at bounding box center [739, 460] width 311 height 28
drag, startPoint x: 608, startPoint y: 459, endPoint x: 539, endPoint y: 457, distance: 69.2
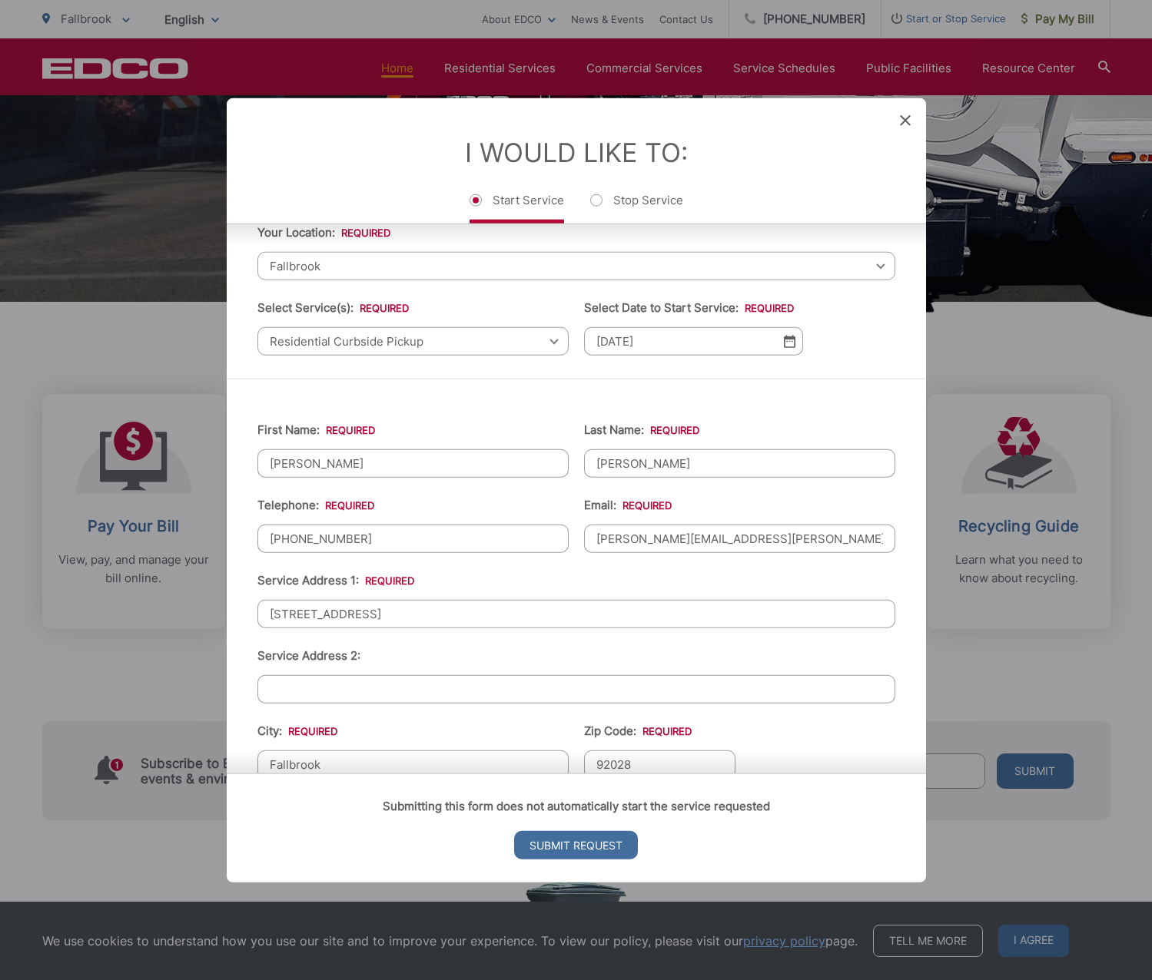
click at [539, 457] on ul "First Name: * Riley Last Name: * J. Baird Telephone: * (760) 421-4141 Email: * …" at bounding box center [576, 739] width 638 height 672
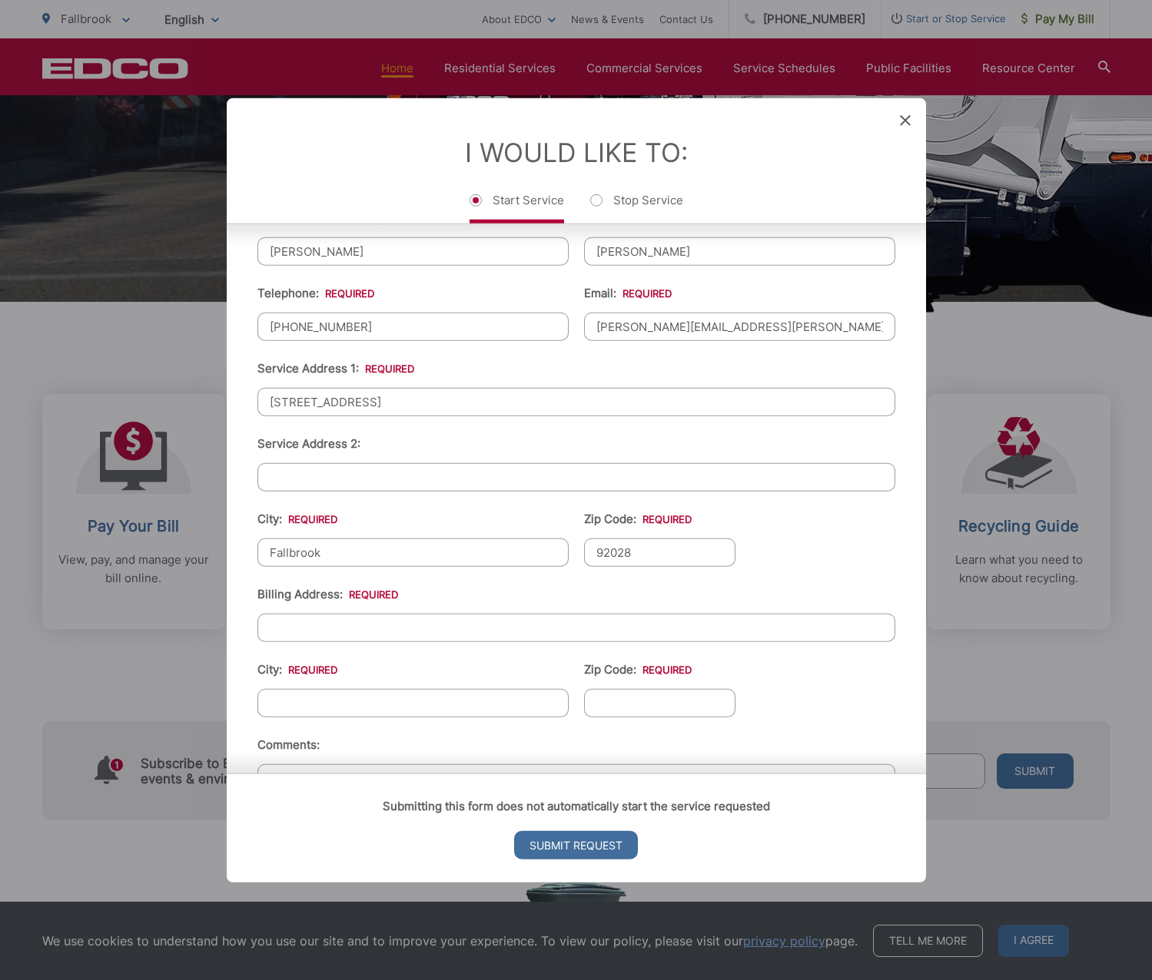
scroll to position [266, 0]
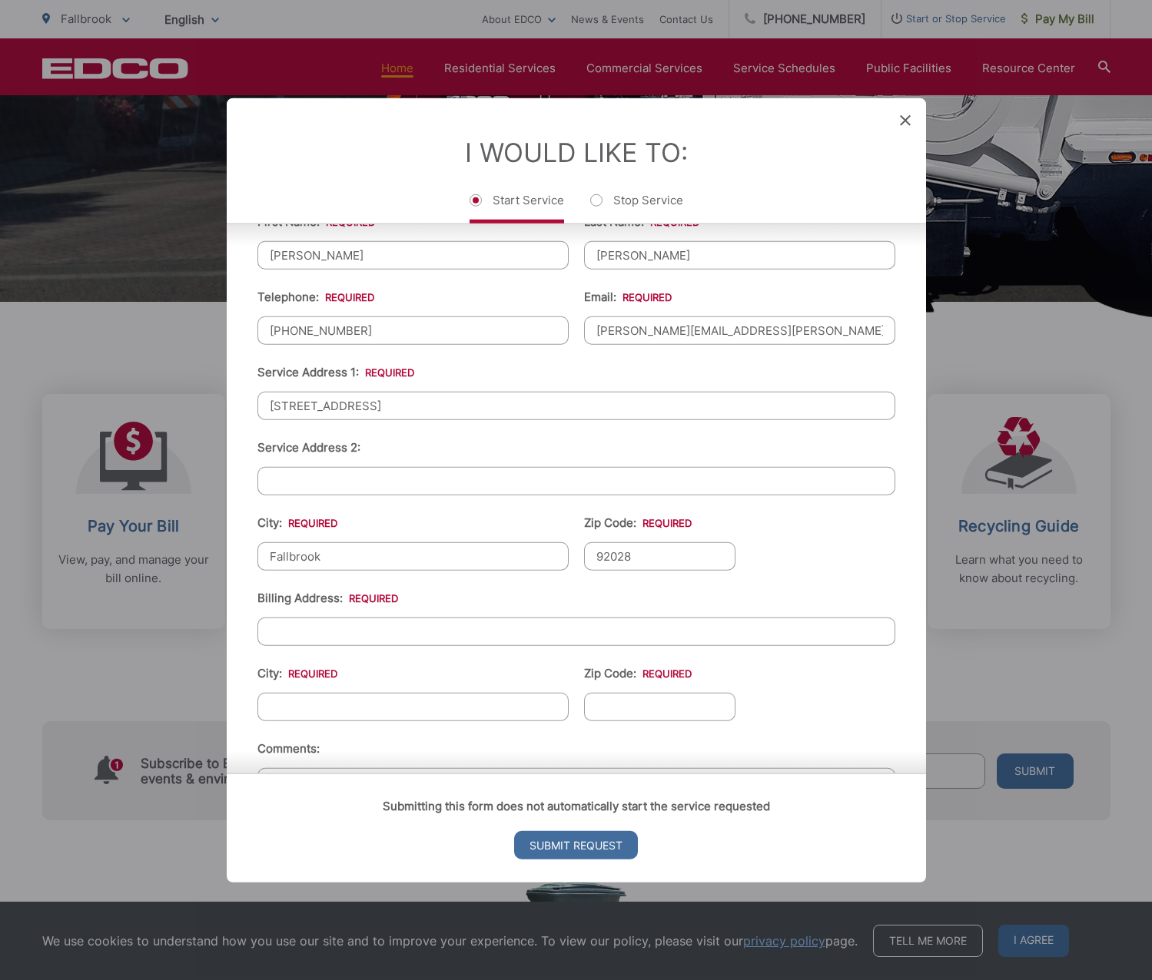
type input "Baird"
click at [357, 626] on input "Billing Address: *" at bounding box center [576, 632] width 638 height 28
drag, startPoint x: 279, startPoint y: 409, endPoint x: 138, endPoint y: 393, distance: 141.5
click at [113, 384] on div "Entry Status None In Progress Completed None None In Progress Completed I Would…" at bounding box center [576, 490] width 1152 height 980
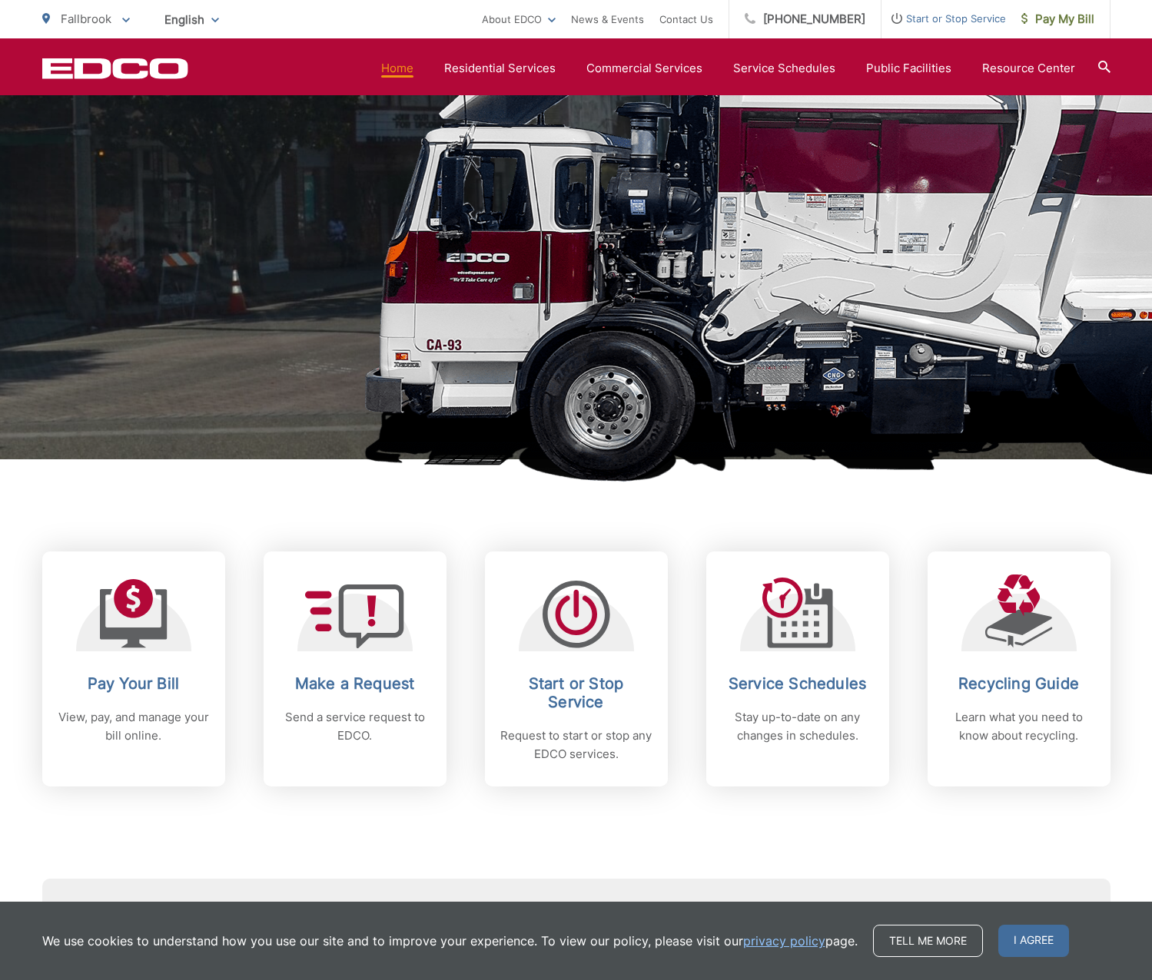
scroll to position [0, 0]
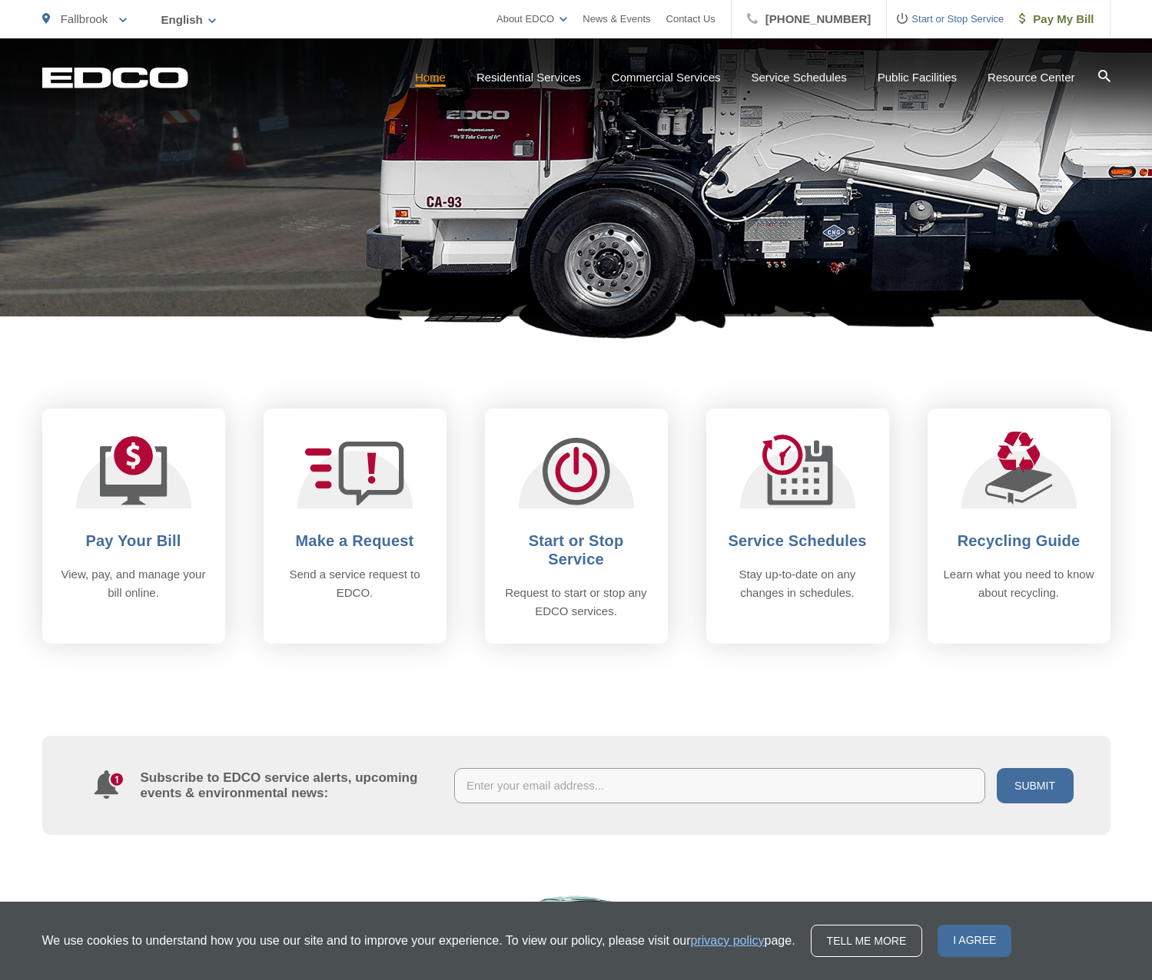
scroll to position [510, 0]
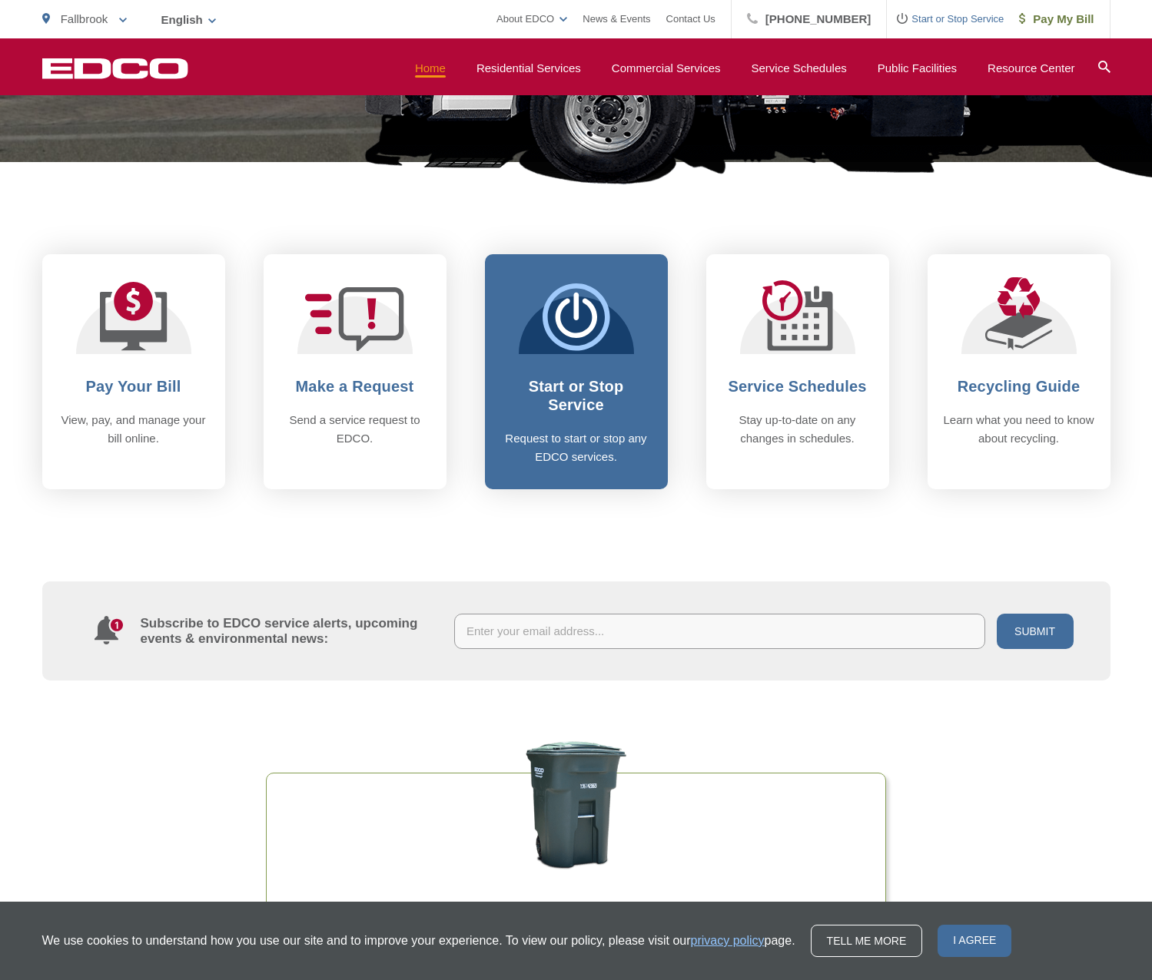
click at [500, 413] on h2 "Start or Stop Service" at bounding box center [576, 395] width 152 height 37
